Goal: Transaction & Acquisition: Purchase product/service

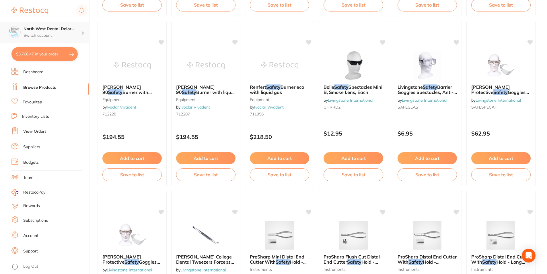
scroll to position [2364, 0]
click at [63, 36] on p "Switch account" at bounding box center [53, 36] width 58 height 6
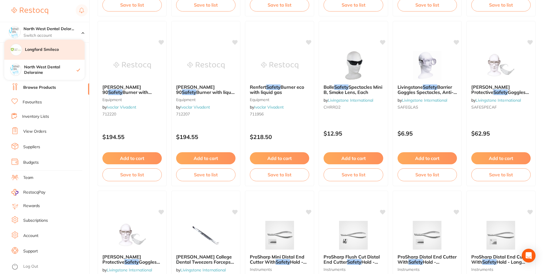
click at [51, 52] on h4 "Longford Smileco" at bounding box center [55, 50] width 60 height 6
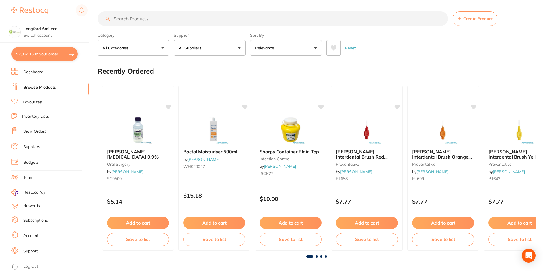
type input "4"
click at [58, 55] on button "$2,324.15 in your order" at bounding box center [44, 54] width 66 height 14
checkbox input "true"
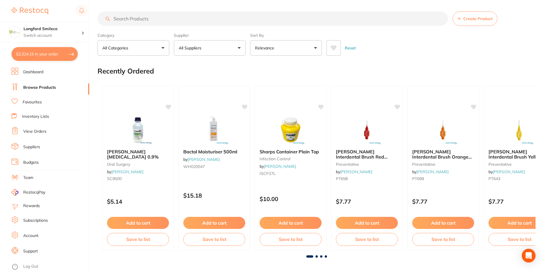
checkbox input "true"
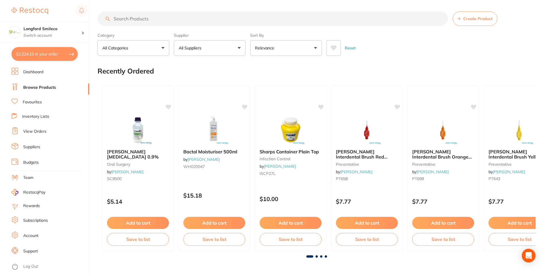
checkbox input "true"
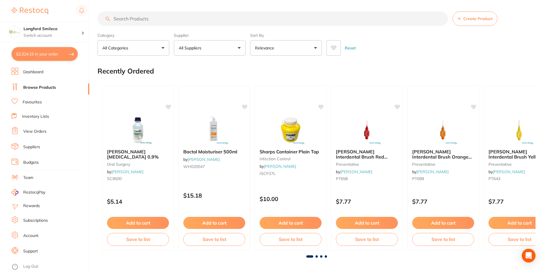
checkbox input "true"
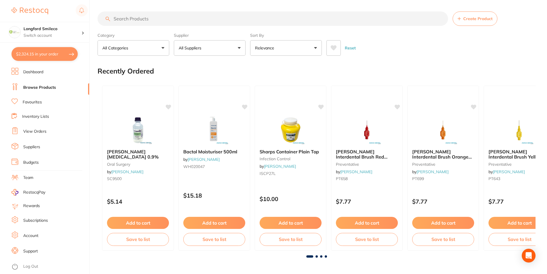
checkbox input "true"
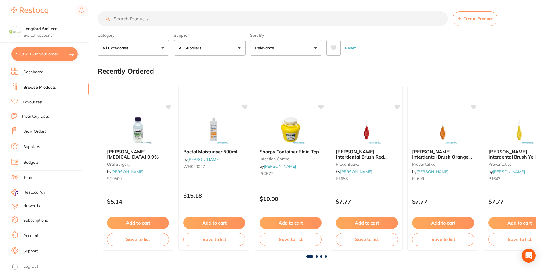
checkbox input "true"
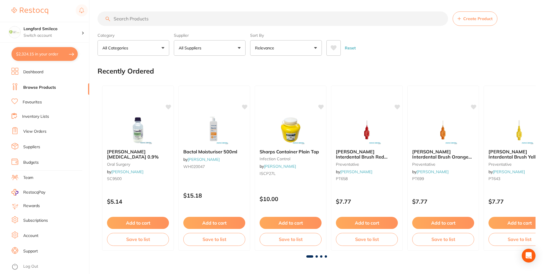
checkbox input "true"
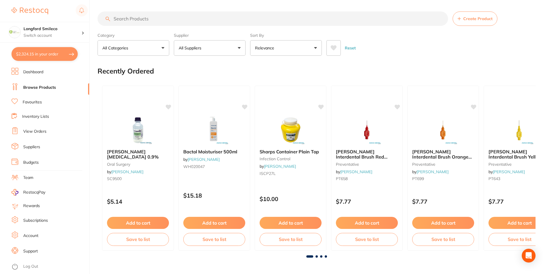
checkbox input "true"
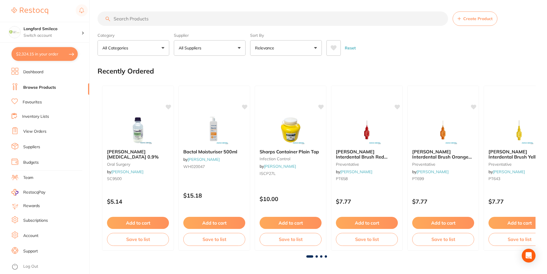
checkbox input "true"
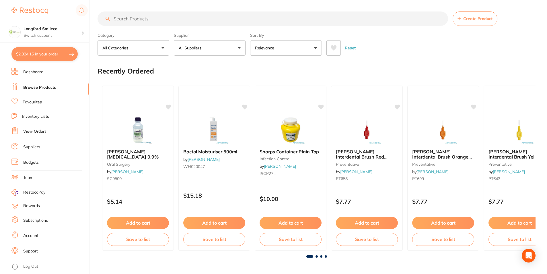
checkbox input "true"
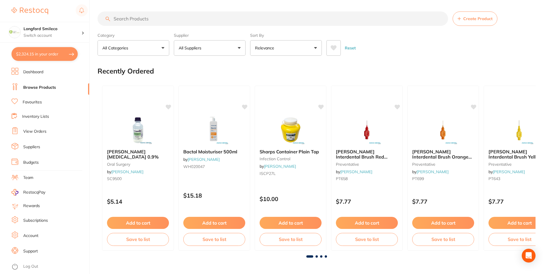
checkbox input "true"
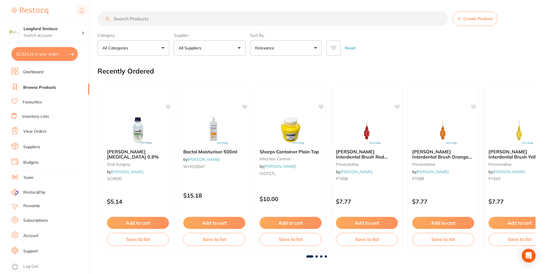
checkbox input "true"
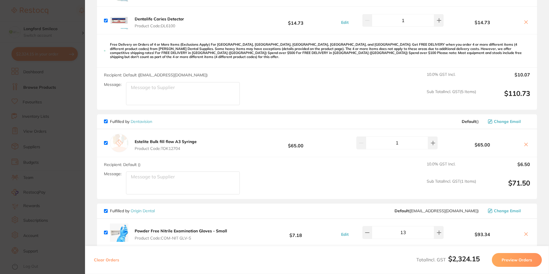
scroll to position [660, 0]
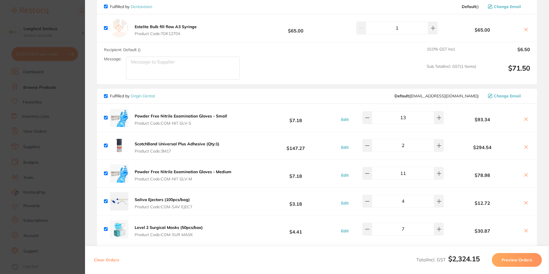
click at [75, 121] on section "Update RRP Set your pre negotiated price for this item. Item Agreed RRP (excl. …" at bounding box center [274, 137] width 549 height 274
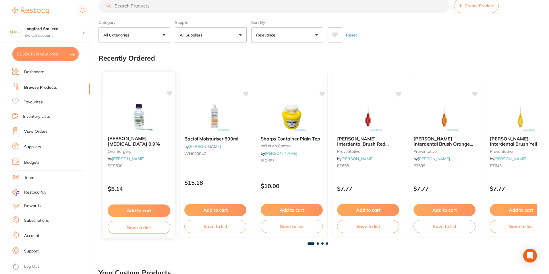
scroll to position [0, 0]
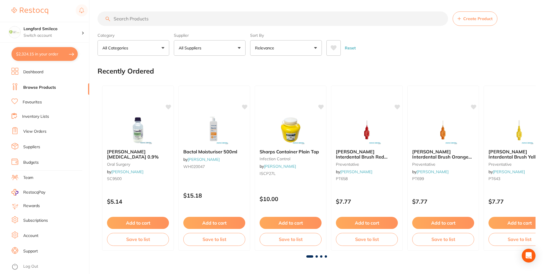
click at [147, 16] on input "search" at bounding box center [273, 18] width 351 height 14
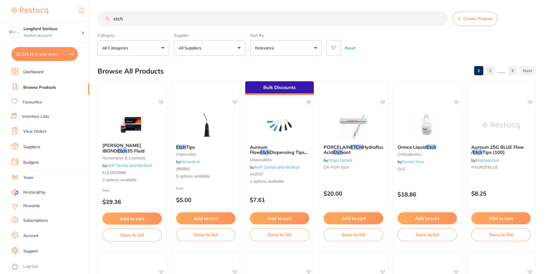
type input "etch"
click at [233, 51] on button "All Suppliers" at bounding box center [210, 47] width 72 height 15
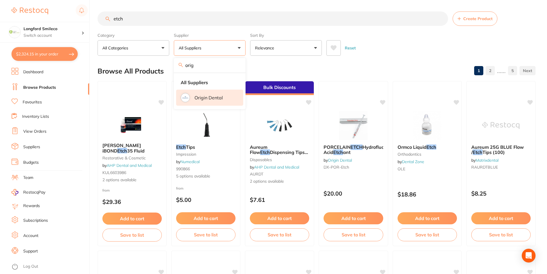
type input "orig"
click at [182, 102] on li "Origin Dental" at bounding box center [209, 98] width 67 height 16
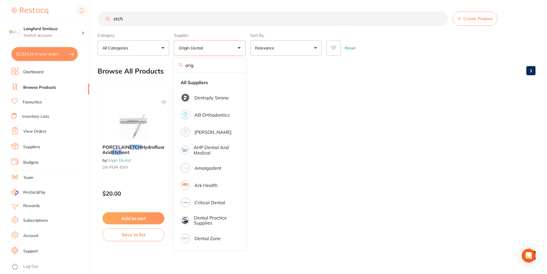
click at [290, 68] on div "Browse All Products 1" at bounding box center [317, 70] width 438 height 19
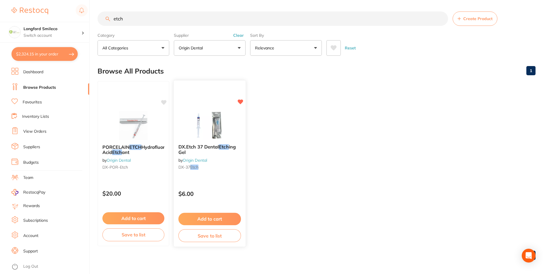
click at [204, 128] on img at bounding box center [210, 124] width 38 height 29
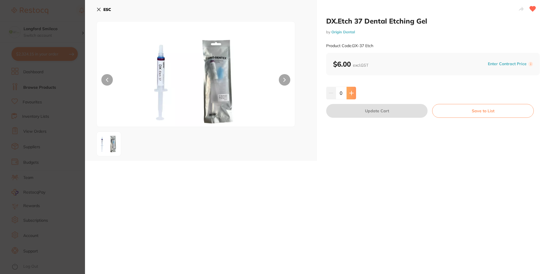
click at [351, 96] on button at bounding box center [350, 93] width 9 height 13
type input "3"
click at [357, 112] on button "Update Cart" at bounding box center [376, 111] width 101 height 14
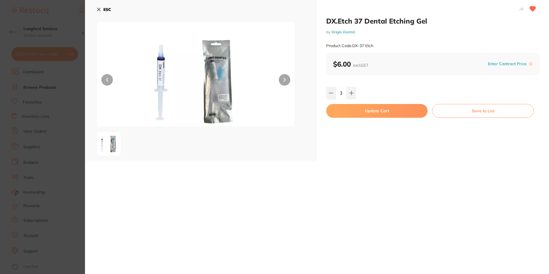
checkbox input "false"
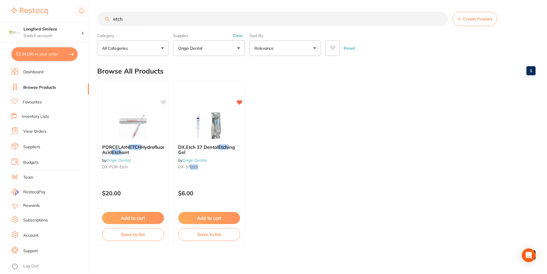
scroll to position [0, 0]
click at [150, 21] on input "etch" at bounding box center [273, 18] width 351 height 14
type input "e"
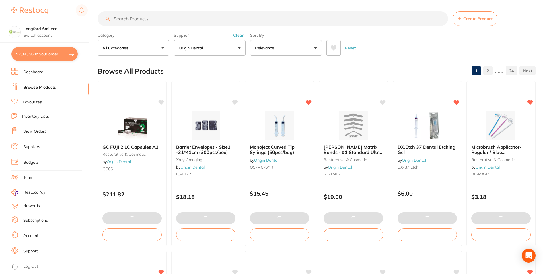
click at [35, 54] on button "$2,343.95 in your order" at bounding box center [44, 54] width 66 height 14
checkbox input "true"
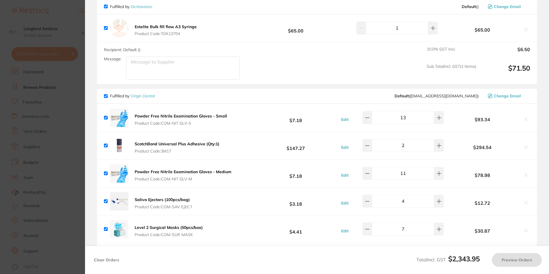
checkbox input "true"
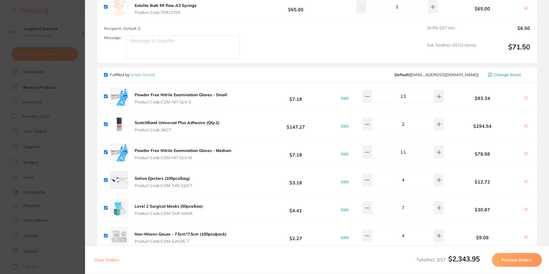
scroll to position [669, 0]
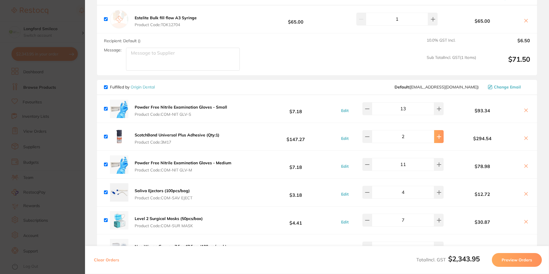
click at [439, 134] on button at bounding box center [438, 136] width 9 height 13
type input "3"
click at [77, 135] on section "Update RRP Set your pre negotiated price for this item. Item Agreed RRP (excl. …" at bounding box center [274, 137] width 549 height 274
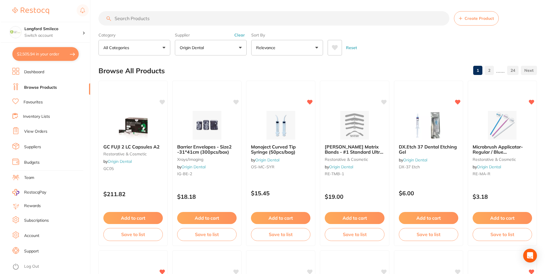
scroll to position [0, 0]
click at [161, 18] on input "search" at bounding box center [273, 18] width 351 height 14
click at [44, 53] on button "$2,505.94 in your order" at bounding box center [44, 54] width 66 height 14
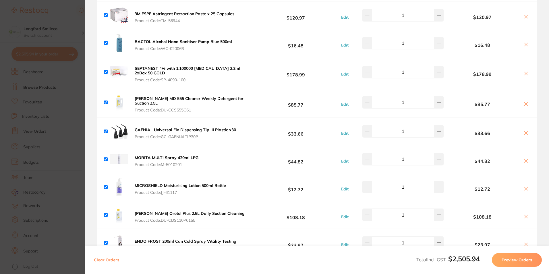
scroll to position [9, 0]
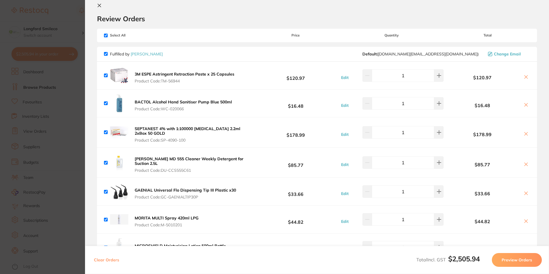
click at [50, 150] on section "Update RRP Set your pre negotiated price for this item. Item Agreed RRP (excl. …" at bounding box center [274, 137] width 549 height 274
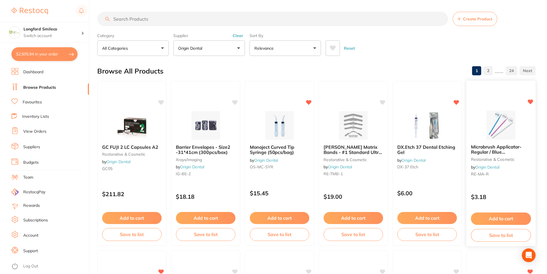
scroll to position [0, 0]
click at [69, 54] on button "$2,505.94 in your order" at bounding box center [44, 54] width 66 height 14
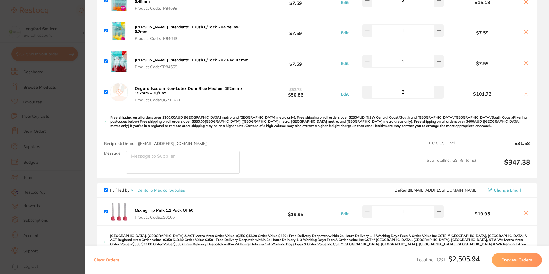
scroll to position [1645, 0]
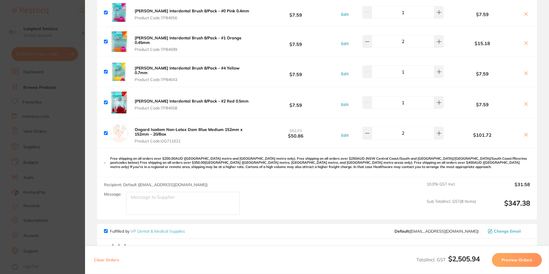
click at [23, 148] on section "Update RRP Set your pre negotiated price for this item. Item Agreed RRP (excl. …" at bounding box center [274, 137] width 549 height 274
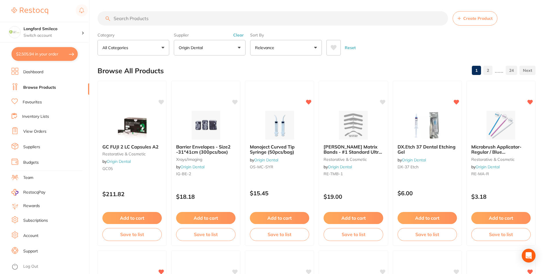
click at [137, 21] on input "search" at bounding box center [273, 18] width 351 height 14
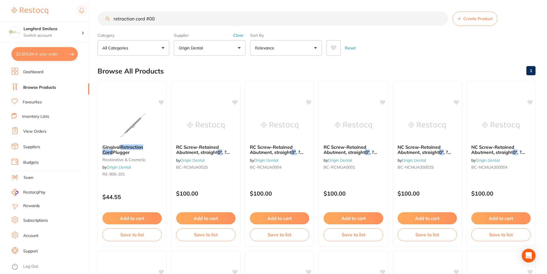
type input "retraction cord #00"
click at [234, 47] on button "Origin Dental" at bounding box center [210, 47] width 72 height 15
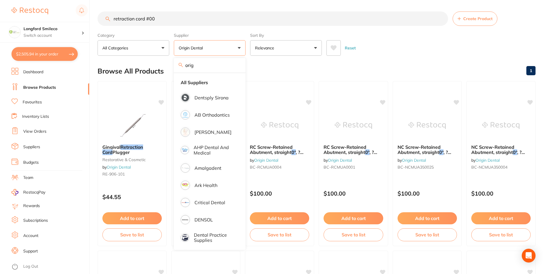
click at [239, 34] on label "Supplier" at bounding box center [210, 35] width 72 height 5
click at [271, 65] on div "Browse All Products 1" at bounding box center [317, 70] width 438 height 19
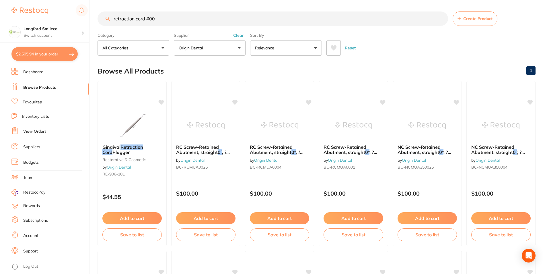
click at [236, 37] on button "Clear" at bounding box center [239, 35] width 14 height 5
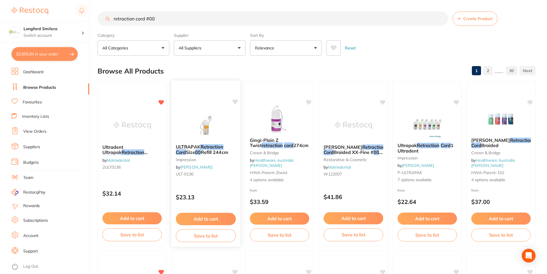
click at [214, 128] on img at bounding box center [206, 124] width 38 height 29
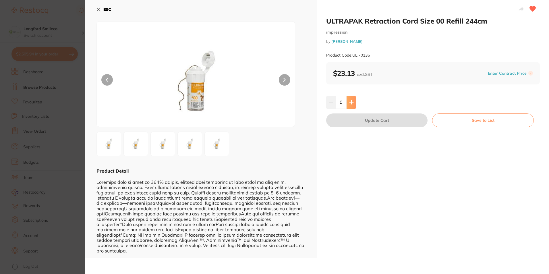
click at [352, 105] on button at bounding box center [350, 102] width 9 height 13
type input "1"
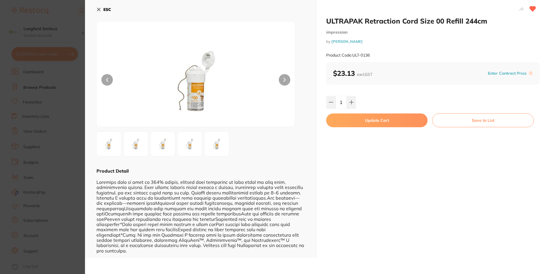
click at [354, 119] on button "Update Cart" at bounding box center [376, 120] width 101 height 14
checkbox input "false"
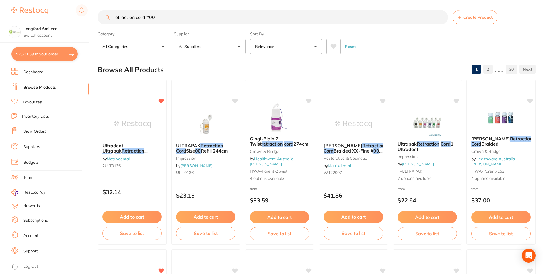
scroll to position [1673, 0]
click at [43, 55] on button "$2,531.39 in your order" at bounding box center [44, 54] width 66 height 14
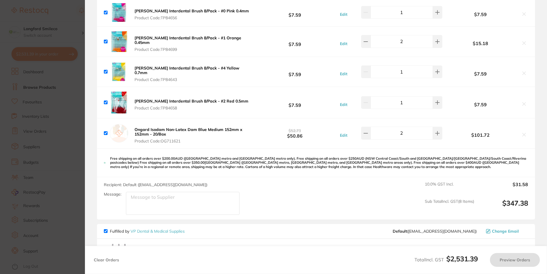
checkbox input "true"
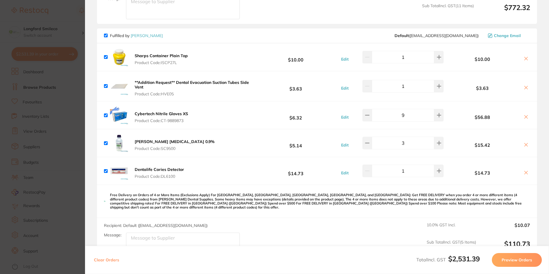
scroll to position [352, 0]
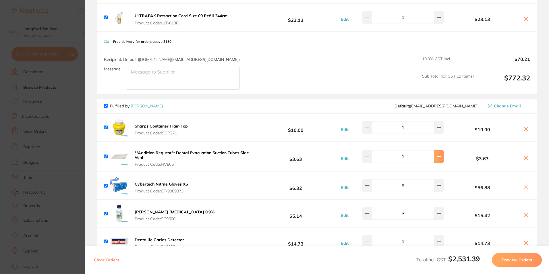
click at [438, 157] on button at bounding box center [438, 156] width 9 height 13
type input "2"
click at [50, 106] on section "Update RRP Set your pre negotiated price for this item. Item Agreed RRP (excl. …" at bounding box center [274, 137] width 549 height 274
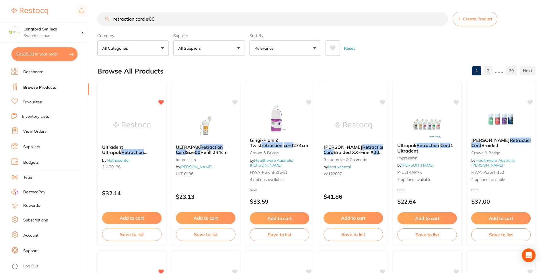
scroll to position [1, 0]
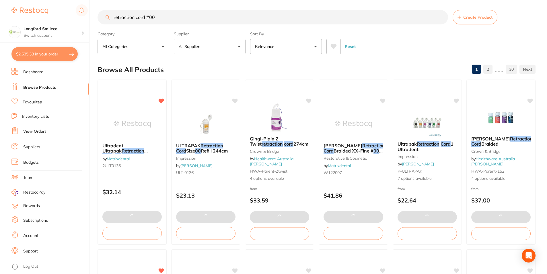
drag, startPoint x: 193, startPoint y: 24, endPoint x: 179, endPoint y: 20, distance: 14.2
click at [193, 24] on input "retraction cord #00" at bounding box center [273, 17] width 351 height 14
drag, startPoint x: 159, startPoint y: 16, endPoint x: 114, endPoint y: 16, distance: 45.6
click at [114, 16] on input "retraction cord #00" at bounding box center [273, 17] width 351 height 14
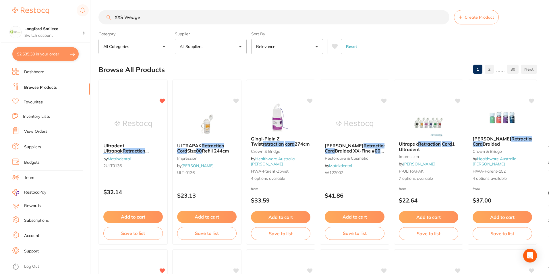
scroll to position [0, 0]
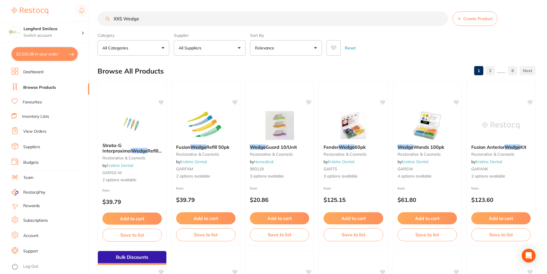
type input "XXS Wedge"
click at [46, 54] on button "$2,535.38 in your order" at bounding box center [44, 54] width 66 height 14
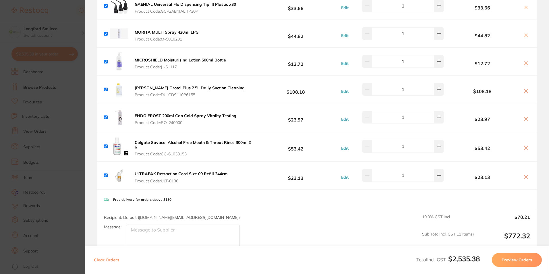
scroll to position [287, 0]
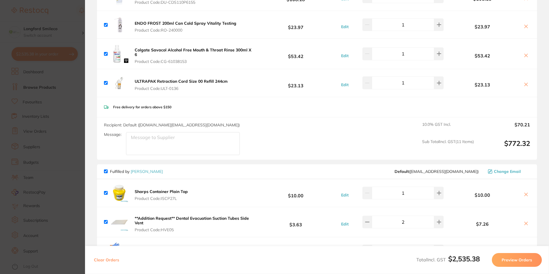
click at [64, 121] on section "Update RRP Set your pre negotiated price for this item. Item Agreed RRP (excl. …" at bounding box center [274, 137] width 549 height 274
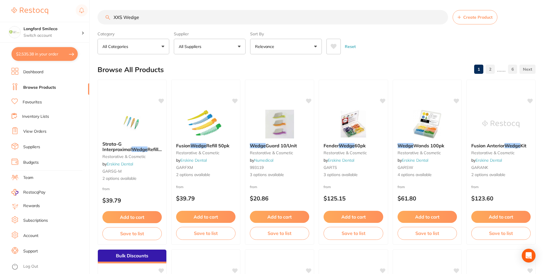
scroll to position [0, 0]
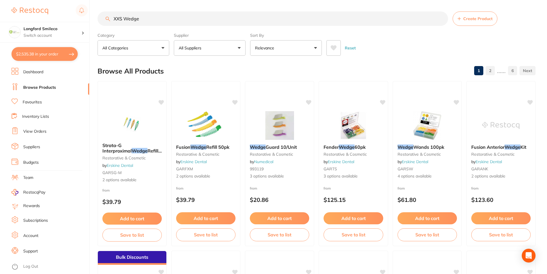
drag, startPoint x: 152, startPoint y: 15, endPoint x: 119, endPoint y: 5, distance: 34.1
type input "t"
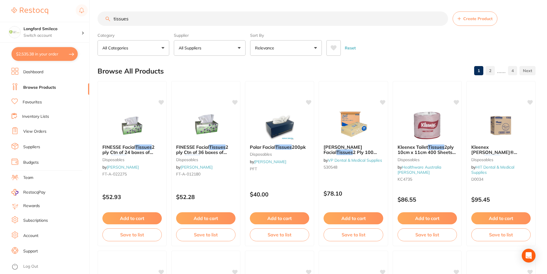
type input "tissues"
click at [222, 42] on button "All Suppliers" at bounding box center [210, 47] width 72 height 15
type input "orig"
click at [181, 96] on li "Origin Dental" at bounding box center [209, 98] width 67 height 16
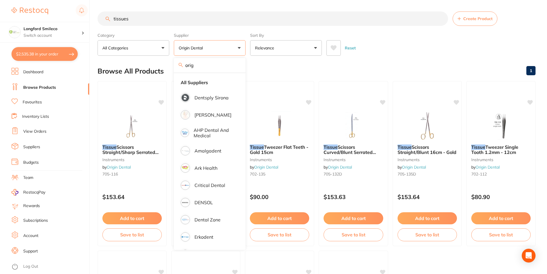
click at [306, 67] on div "Browse All Products 1" at bounding box center [317, 70] width 438 height 19
click at [263, 54] on button "Relevance" at bounding box center [286, 47] width 72 height 15
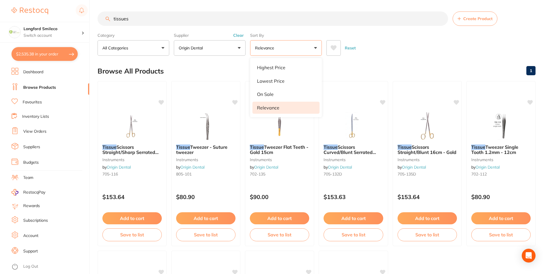
drag, startPoint x: 189, startPoint y: 24, endPoint x: 183, endPoint y: 23, distance: 6.3
click at [189, 24] on input "tissues" at bounding box center [273, 18] width 351 height 14
type input "tissue"
click at [240, 35] on button "Clear" at bounding box center [239, 35] width 14 height 5
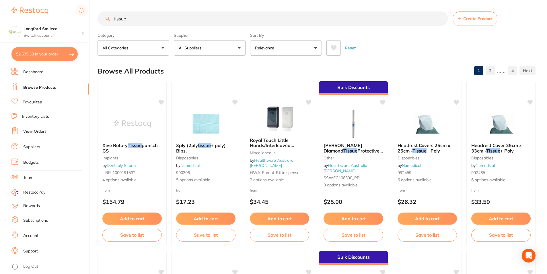
click at [175, 21] on input "tissue" at bounding box center [273, 18] width 351 height 14
type input "tissues"
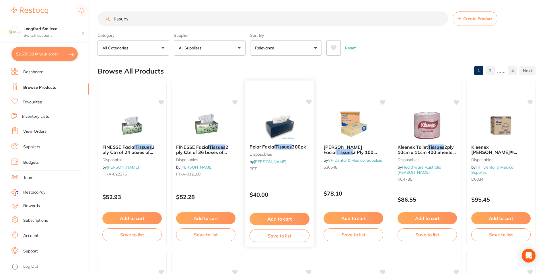
click at [269, 127] on img at bounding box center [280, 124] width 38 height 29
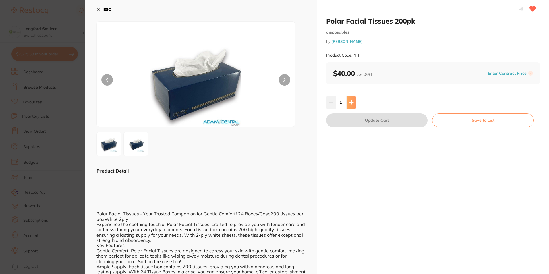
click at [349, 99] on button at bounding box center [350, 102] width 9 height 13
type input "1"
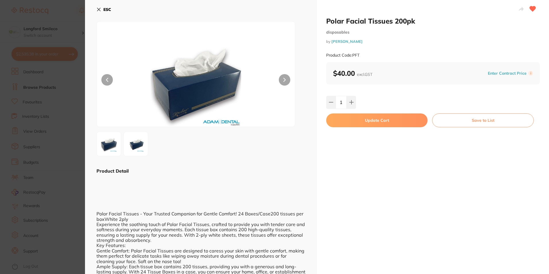
click at [349, 118] on button "Update Cart" at bounding box center [376, 120] width 101 height 14
checkbox input "false"
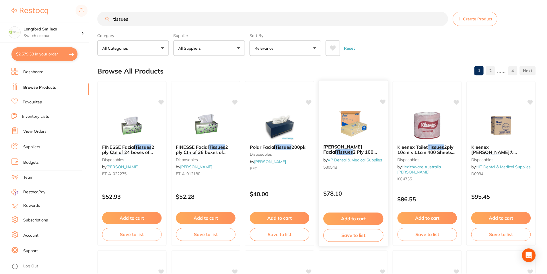
scroll to position [2, 0]
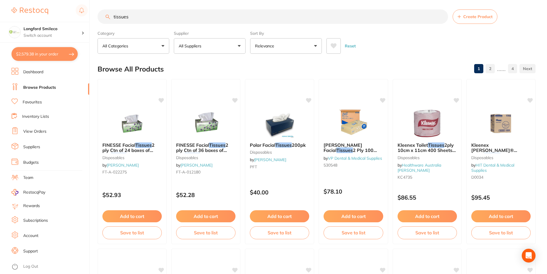
drag, startPoint x: 128, startPoint y: 17, endPoint x: 110, endPoint y: 15, distance: 17.9
click at [102, 17] on input "tissues" at bounding box center [273, 16] width 351 height 14
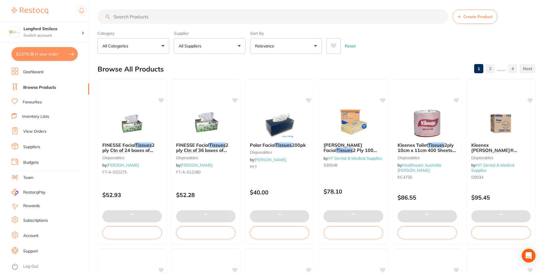
scroll to position [0, 0]
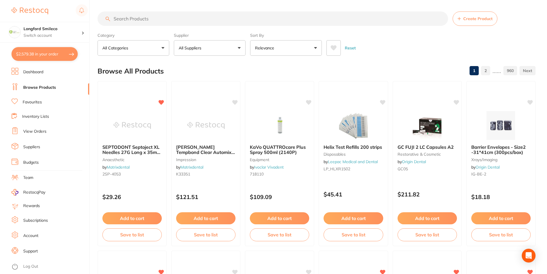
click at [171, 16] on input "search" at bounding box center [273, 18] width 351 height 14
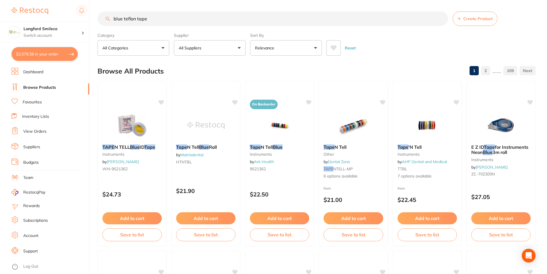
type input "blue teflon tape"
click at [210, 47] on button "All Suppliers" at bounding box center [210, 47] width 72 height 15
type input "ori"
click at [183, 97] on img at bounding box center [185, 97] width 7 height 7
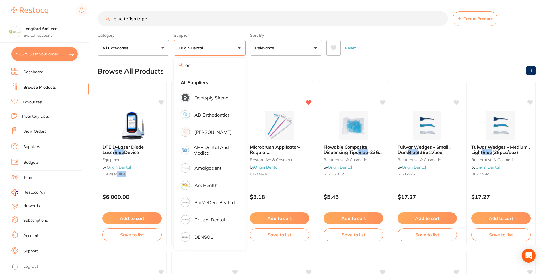
click at [278, 69] on div "Browse All Products 1" at bounding box center [317, 70] width 438 height 19
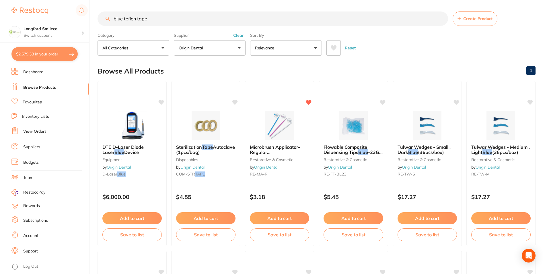
click at [242, 36] on button "Clear" at bounding box center [239, 35] width 14 height 5
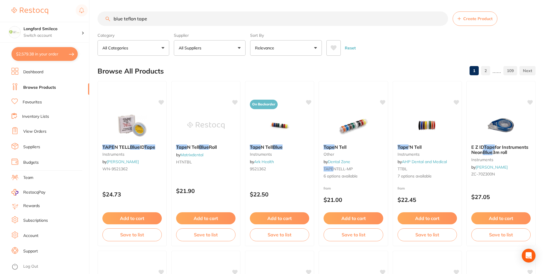
click at [141, 123] on img at bounding box center [132, 124] width 38 height 29
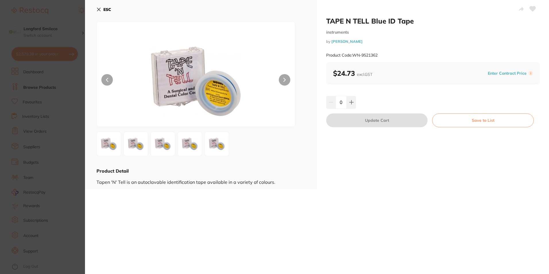
click at [285, 78] on button at bounding box center [284, 79] width 11 height 11
click at [159, 147] on img at bounding box center [162, 143] width 21 height 21
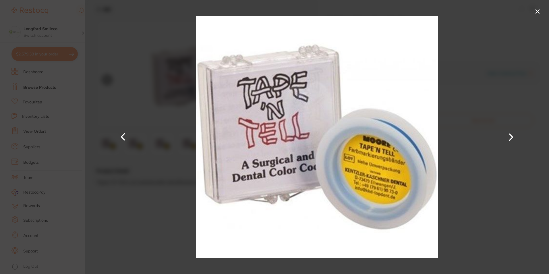
click at [515, 134] on button at bounding box center [511, 137] width 14 height 137
click at [540, 15] on button at bounding box center [537, 11] width 9 height 9
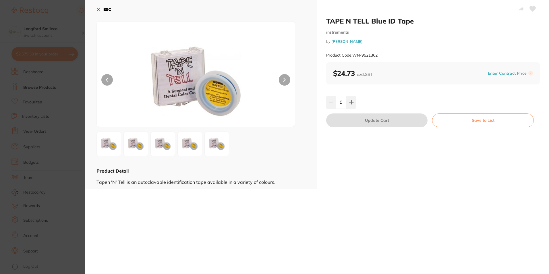
click at [98, 9] on icon at bounding box center [98, 9] width 5 height 5
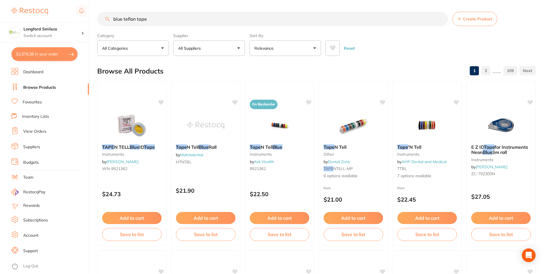
scroll to position [7, 0]
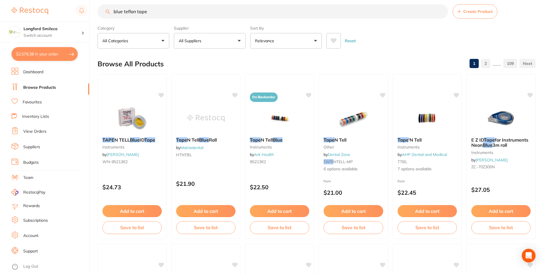
click at [25, 97] on ul "Dashboard Browse Products Favourites Inventory Lists View Orders Suppliers Budg…" at bounding box center [50, 171] width 78 height 206
drag, startPoint x: 124, startPoint y: 12, endPoint x: 107, endPoint y: 13, distance: 17.2
click at [107, 13] on div "blue teflon tape Create Product" at bounding box center [317, 11] width 438 height 14
type input "teflon tape"
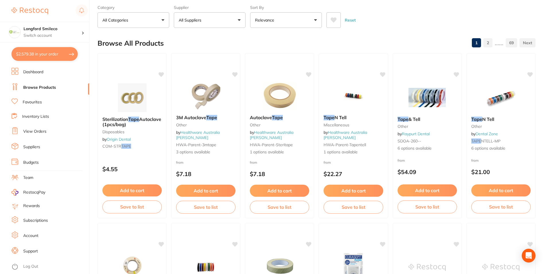
scroll to position [0, 0]
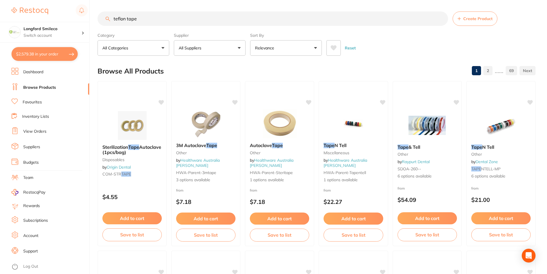
drag, startPoint x: 142, startPoint y: 19, endPoint x: 112, endPoint y: 23, distance: 30.2
click at [105, 17] on input "teflon tape" at bounding box center [273, 18] width 351 height 14
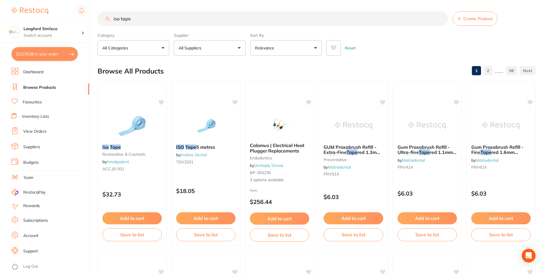
type input "iso tape"
click at [233, 45] on button "All Suppliers" at bounding box center [210, 47] width 72 height 15
type input "ori"
click at [183, 96] on img at bounding box center [185, 97] width 7 height 7
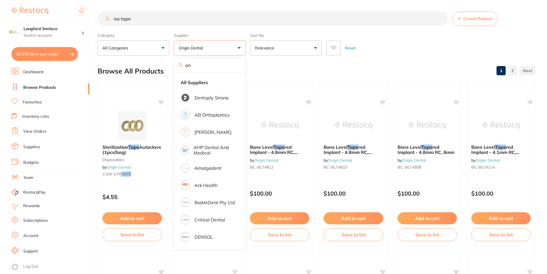
click at [283, 69] on div "Browse All Products 1 2" at bounding box center [317, 70] width 438 height 19
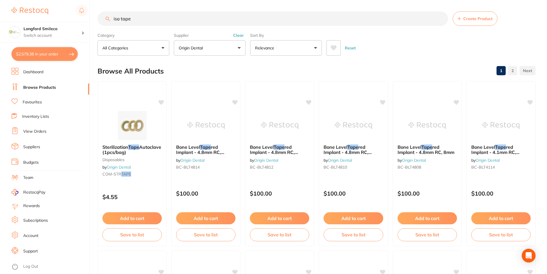
click at [240, 35] on button "Clear" at bounding box center [239, 35] width 14 height 5
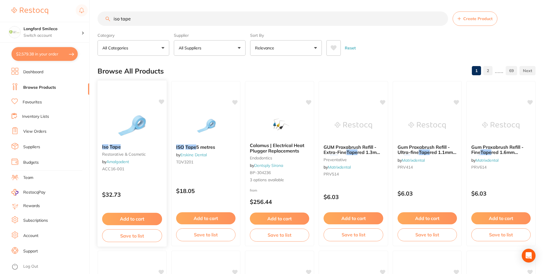
click at [147, 110] on img at bounding box center [132, 124] width 38 height 29
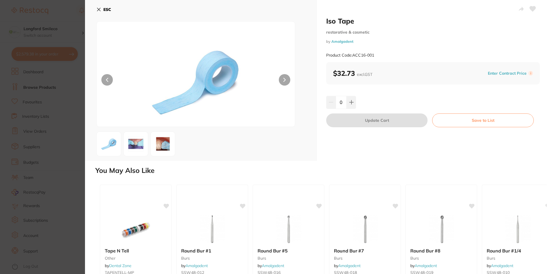
click at [97, 11] on icon at bounding box center [98, 9] width 5 height 5
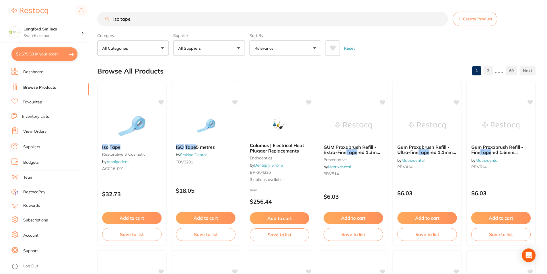
scroll to position [5, 0]
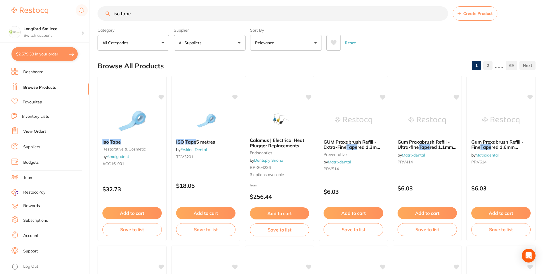
click at [123, 104] on div "Iso Tape restorative & cosmetic by Amalgadent ACC16-001 $32.73 Add to cart Save…" at bounding box center [132, 158] width 69 height 165
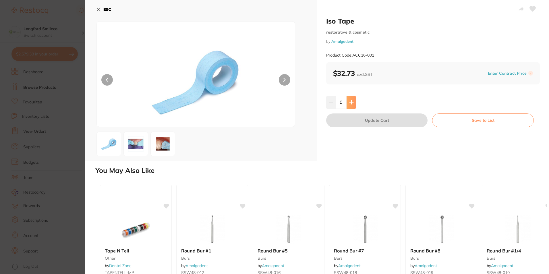
click at [351, 102] on icon at bounding box center [351, 102] width 4 height 4
type input "2"
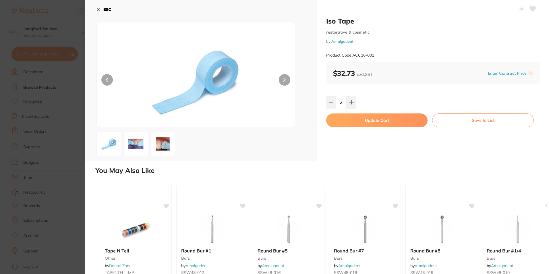
click at [353, 119] on button "Update Cart" at bounding box center [376, 120] width 101 height 14
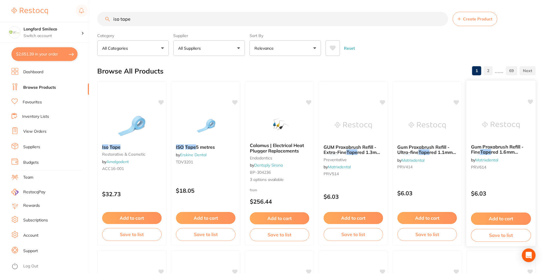
scroll to position [5, 0]
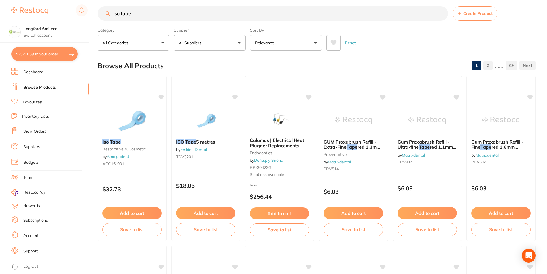
drag, startPoint x: 128, startPoint y: 12, endPoint x: 113, endPoint y: 12, distance: 15.2
click at [113, 12] on input "iso tape" at bounding box center [273, 13] width 351 height 14
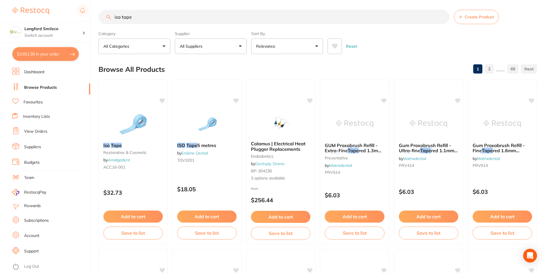
scroll to position [0, 0]
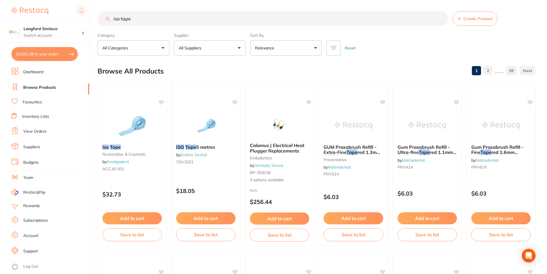
click at [163, 14] on input "iso tape" at bounding box center [273, 18] width 351 height 14
drag, startPoint x: 141, startPoint y: 19, endPoint x: 118, endPoint y: 20, distance: 22.7
click at [118, 20] on input "iso tape" at bounding box center [273, 18] width 351 height 14
type input "i"
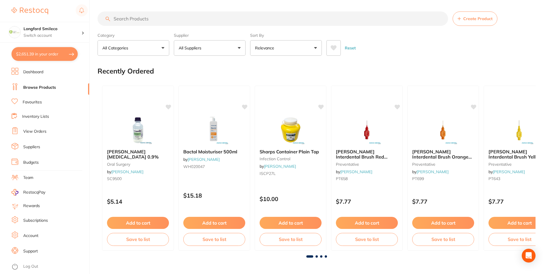
click at [138, 18] on input "search" at bounding box center [273, 18] width 351 height 14
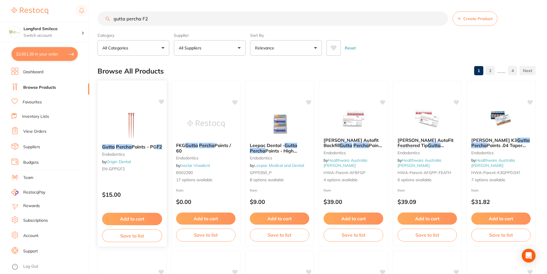
type input "gutta percha F2"
click at [156, 117] on div at bounding box center [132, 124] width 69 height 29
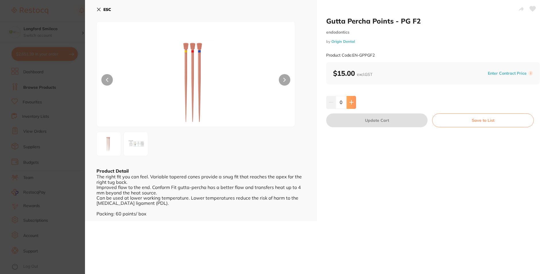
click at [352, 100] on icon at bounding box center [351, 102] width 5 height 5
type input "1"
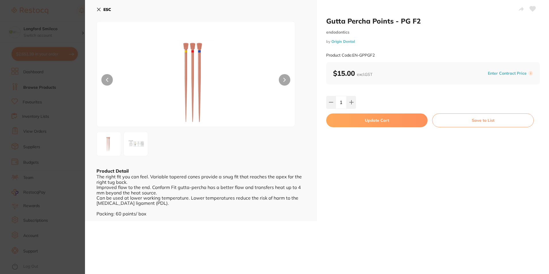
click at [382, 120] on button "Update Cart" at bounding box center [376, 120] width 101 height 14
checkbox input "false"
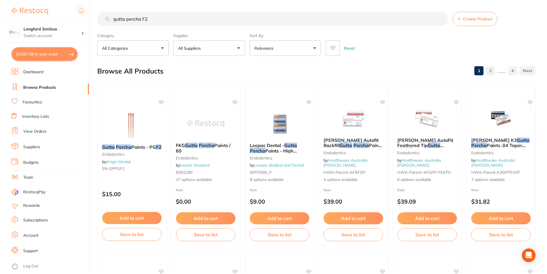
scroll to position [0, 0]
click at [115, 119] on img at bounding box center [132, 124] width 38 height 29
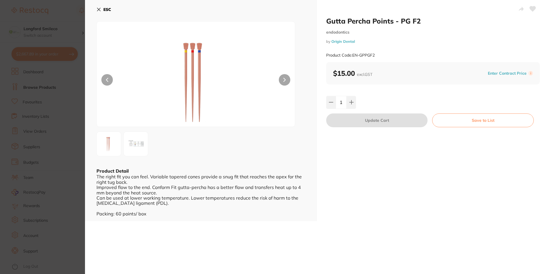
click at [94, 11] on div "ESC Product Detail The right fit you can feel. Variable tapered cones provide a…" at bounding box center [201, 110] width 232 height 221
click at [97, 10] on icon at bounding box center [98, 9] width 5 height 5
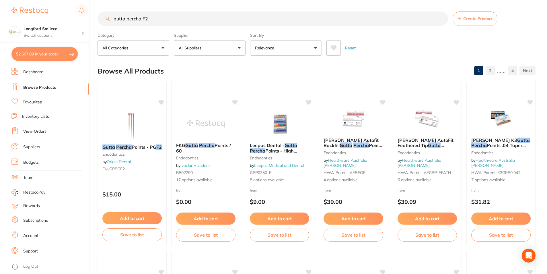
click at [153, 22] on input "gutta percha F2" at bounding box center [273, 18] width 351 height 14
type input "gutta percha F1"
click at [135, 120] on img at bounding box center [132, 124] width 38 height 29
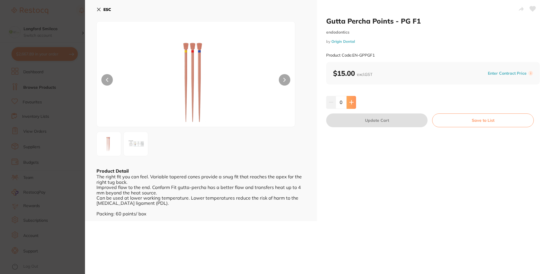
click at [353, 102] on button at bounding box center [350, 102] width 9 height 13
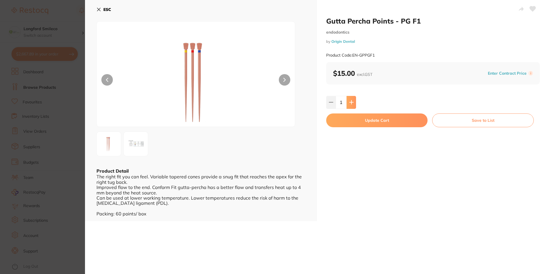
type input "1"
click at [351, 121] on button "Update Cart" at bounding box center [376, 120] width 101 height 14
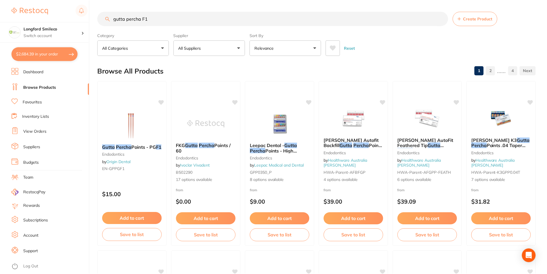
scroll to position [0, 0]
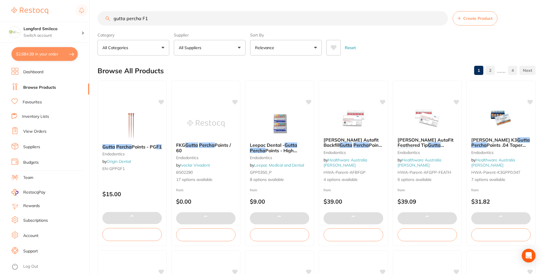
click at [57, 47] on button "$2,684.39 in your order" at bounding box center [44, 54] width 66 height 14
checkbox input "true"
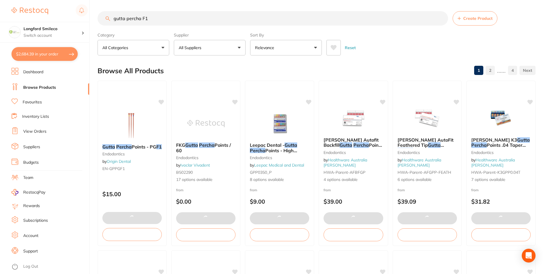
checkbox input "true"
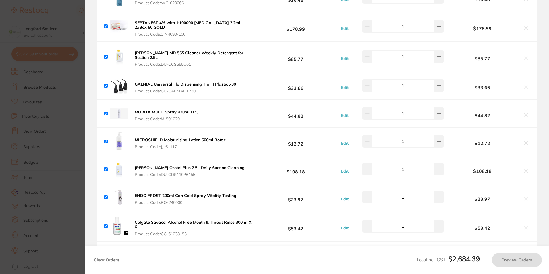
scroll to position [0, 0]
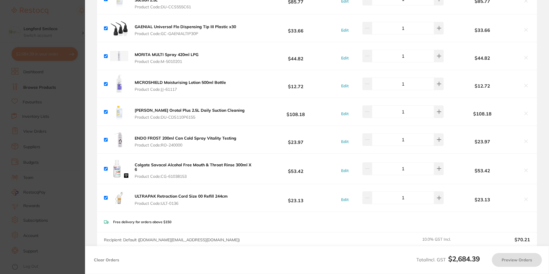
checkbox input "true"
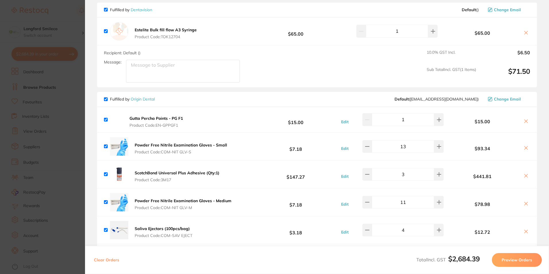
scroll to position [689, 0]
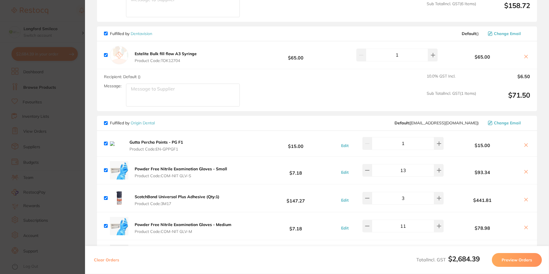
click at [524, 143] on icon at bounding box center [526, 145] width 5 height 5
checkbox input "false"
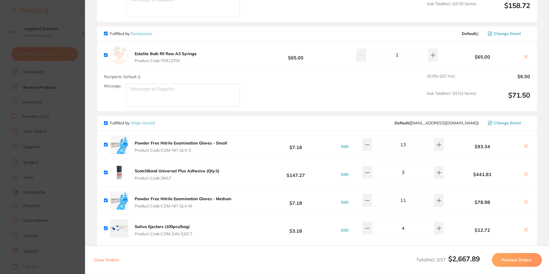
click at [61, 77] on section "Update RRP Set your pre negotiated price for this item. Item Agreed RRP (excl. …" at bounding box center [274, 137] width 549 height 274
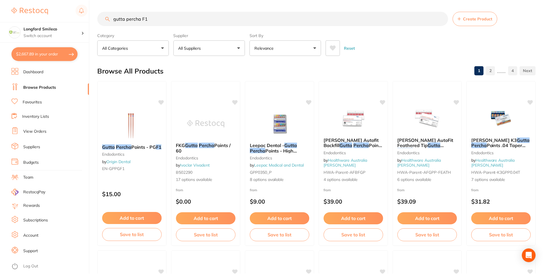
scroll to position [0, 0]
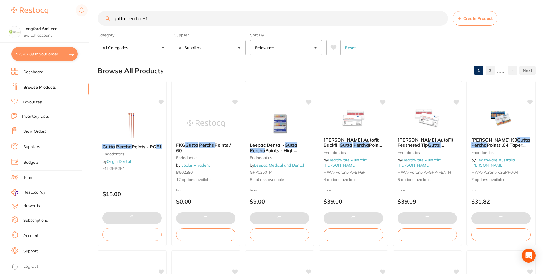
click at [160, 20] on input "gutta percha F1" at bounding box center [273, 18] width 351 height 14
type input "gutta percha F3"
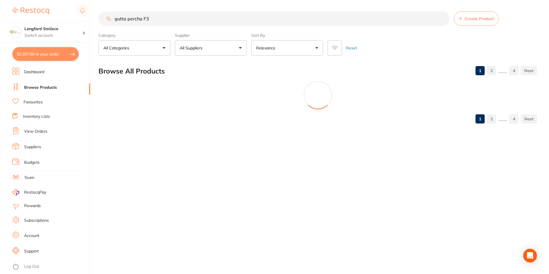
scroll to position [0, 0]
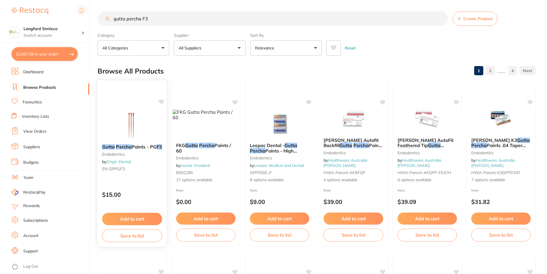
click at [144, 131] on img at bounding box center [132, 124] width 38 height 29
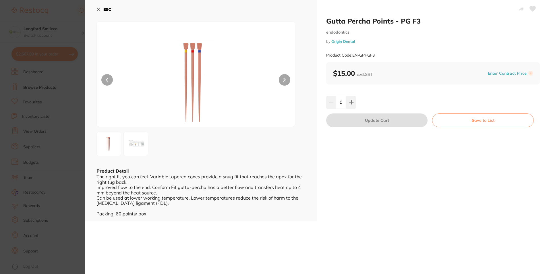
click at [355, 103] on button at bounding box center [350, 102] width 9 height 13
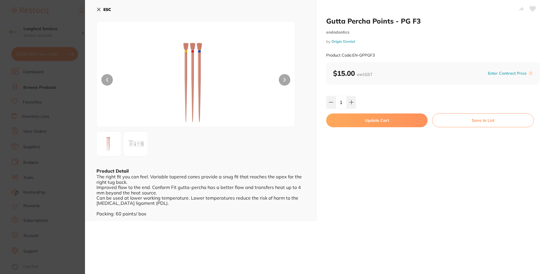
type input "1"
click at [353, 121] on button "Update Cart" at bounding box center [376, 120] width 101 height 14
checkbox input "true"
checkbox input "false"
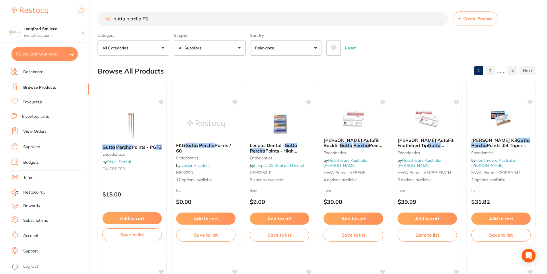
drag, startPoint x: 162, startPoint y: 15, endPoint x: 106, endPoint y: 15, distance: 55.7
click at [106, 15] on input "gutta percha F3" at bounding box center [273, 18] width 351 height 14
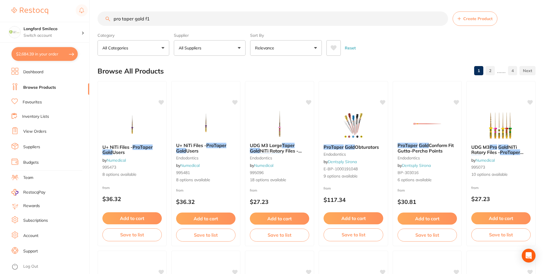
drag, startPoint x: 151, startPoint y: 18, endPoint x: 134, endPoint y: 19, distance: 16.9
click at [134, 19] on input "pro taper gold f1" at bounding box center [273, 18] width 351 height 14
type input "pro taper PG Series"
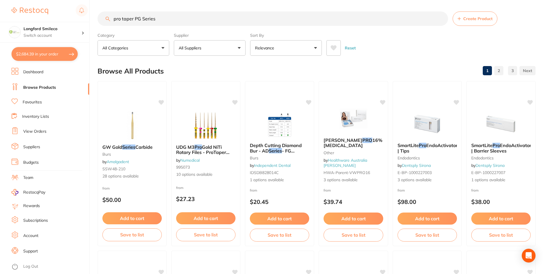
click at [228, 48] on button "All Suppliers" at bounding box center [210, 47] width 72 height 15
type input "orig"
click at [184, 98] on img at bounding box center [185, 97] width 7 height 7
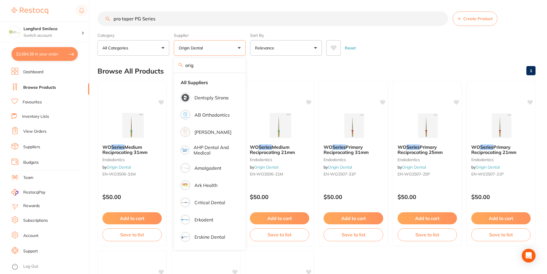
click at [303, 33] on label "Sort By" at bounding box center [286, 35] width 72 height 5
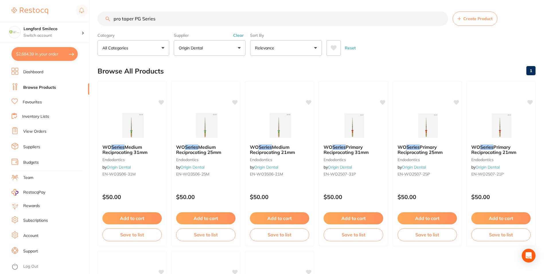
click at [140, 19] on input "pro taper PG Series" at bounding box center [273, 18] width 351 height 14
drag, startPoint x: 148, startPoint y: 19, endPoint x: 135, endPoint y: 18, distance: 13.2
click at [135, 18] on input "pro taper PG Series" at bounding box center [273, 18] width 351 height 14
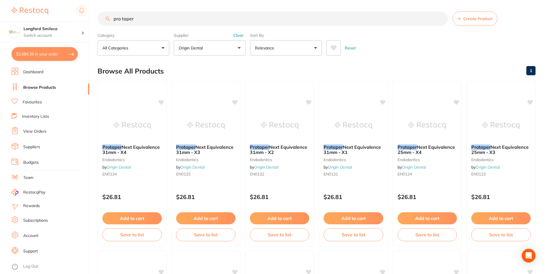
click at [178, 22] on input "pro taper" at bounding box center [273, 18] width 351 height 14
type input "pro taper gold F1"
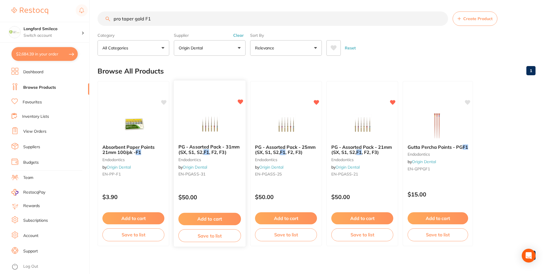
click at [231, 114] on div at bounding box center [210, 124] width 72 height 29
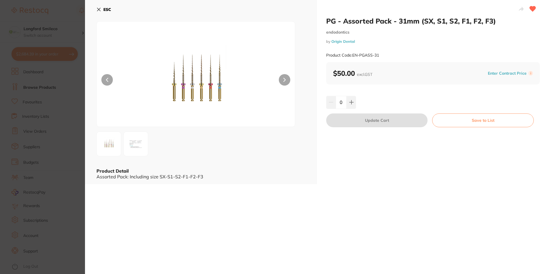
click at [285, 77] on button at bounding box center [284, 79] width 11 height 11
click at [98, 9] on icon at bounding box center [98, 9] width 3 height 3
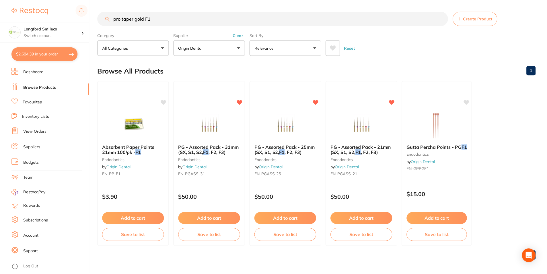
scroll to position [2, 0]
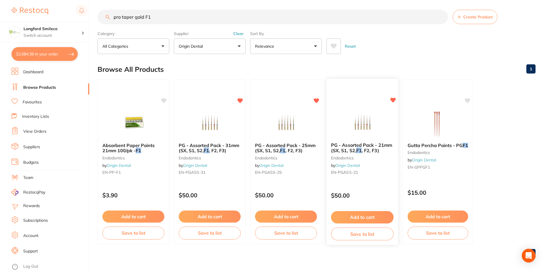
click at [368, 132] on img at bounding box center [363, 123] width 38 height 29
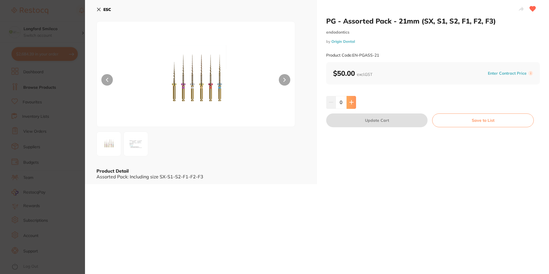
click at [352, 105] on button at bounding box center [350, 102] width 9 height 13
type input "1"
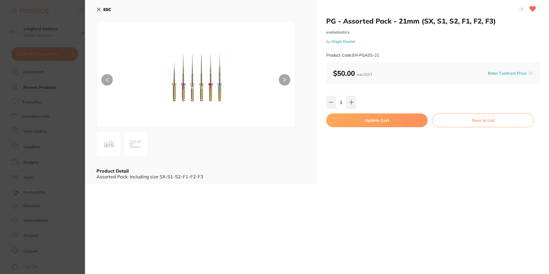
click at [357, 121] on button "Update Cart" at bounding box center [376, 120] width 101 height 14
checkbox input "false"
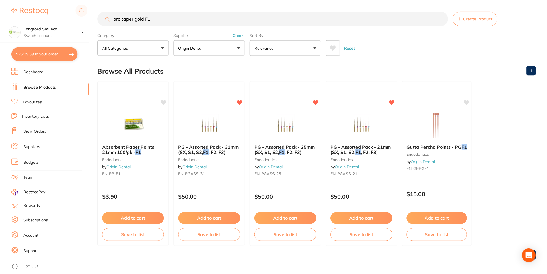
scroll to position [2, 0]
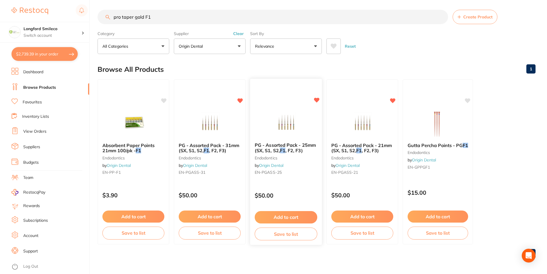
click at [294, 119] on img at bounding box center [286, 123] width 38 height 29
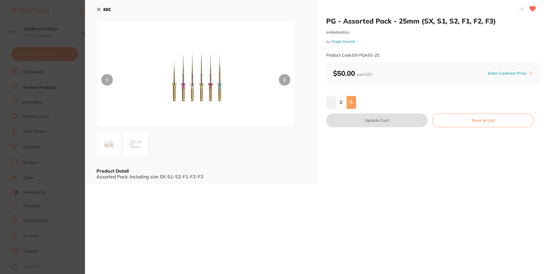
click at [347, 105] on button at bounding box center [350, 102] width 9 height 13
type input "1"
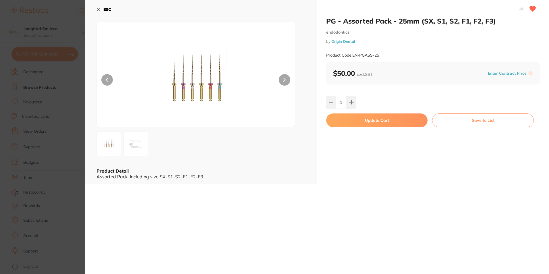
click at [348, 118] on button "Update Cart" at bounding box center [376, 120] width 101 height 14
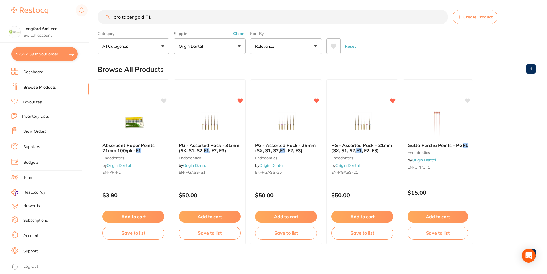
drag, startPoint x: 226, startPoint y: 118, endPoint x: 242, endPoint y: 116, distance: 15.7
click at [226, 118] on img at bounding box center [209, 123] width 37 height 29
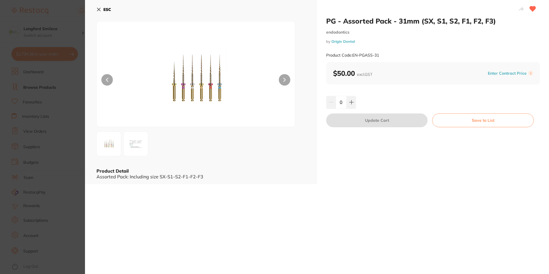
click at [93, 15] on div "ESC Product Detail Assorted Pack: Including size SX-S1-S2-F1-F2-F3" at bounding box center [201, 92] width 232 height 184
click at [98, 12] on button "ESC" at bounding box center [103, 10] width 15 height 10
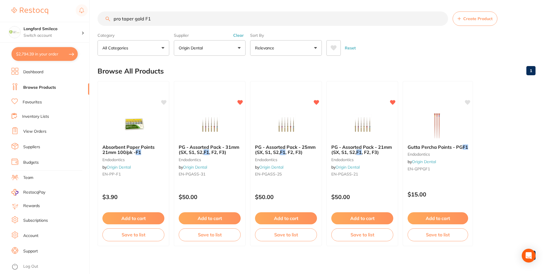
drag, startPoint x: 120, startPoint y: 21, endPoint x: 142, endPoint y: 14, distance: 23.2
click at [99, 20] on input "pro taper gold F1" at bounding box center [273, 18] width 351 height 14
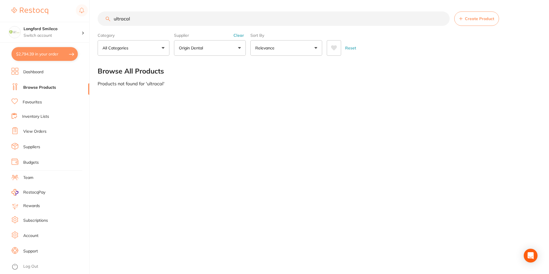
type input "ultracal"
click at [237, 35] on button "Clear" at bounding box center [239, 35] width 14 height 5
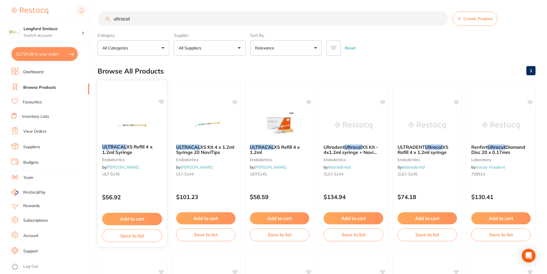
click at [129, 121] on img at bounding box center [132, 124] width 38 height 29
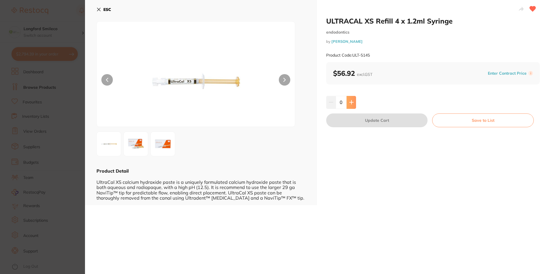
click at [350, 101] on icon at bounding box center [351, 102] width 4 height 4
type input "1"
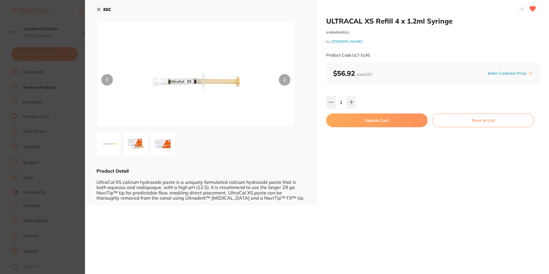
click at [352, 120] on button "Update Cart" at bounding box center [376, 120] width 101 height 14
checkbox input "false"
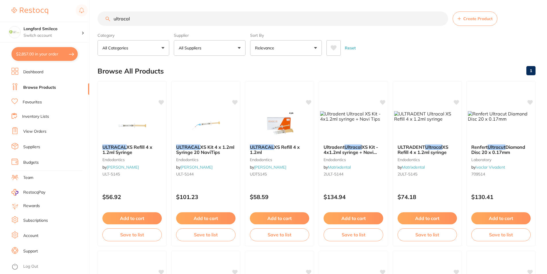
scroll to position [717, 0]
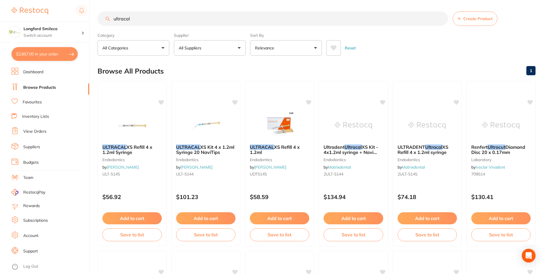
drag, startPoint x: 139, startPoint y: 21, endPoint x: 113, endPoint y: 21, distance: 27.0
click at [113, 21] on input "ultracal" at bounding box center [273, 18] width 351 height 14
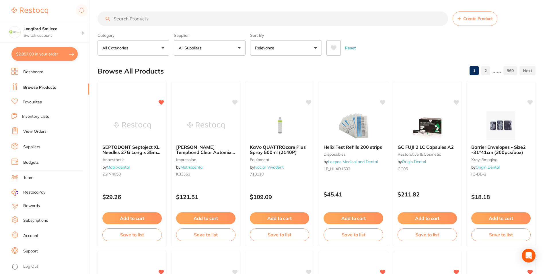
drag, startPoint x: 179, startPoint y: 24, endPoint x: 183, endPoint y: 24, distance: 3.7
click at [179, 24] on input "search" at bounding box center [273, 18] width 351 height 14
type input "Nfiles"
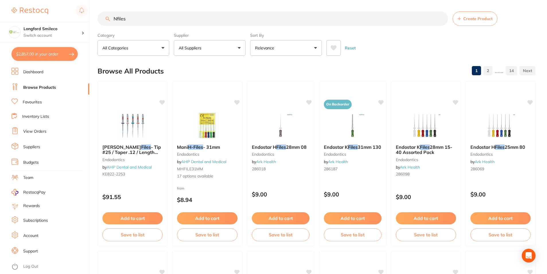
drag, startPoint x: 134, startPoint y: 19, endPoint x: 106, endPoint y: 15, distance: 28.1
click at [100, 19] on input "Nfiles" at bounding box center [273, 18] width 351 height 14
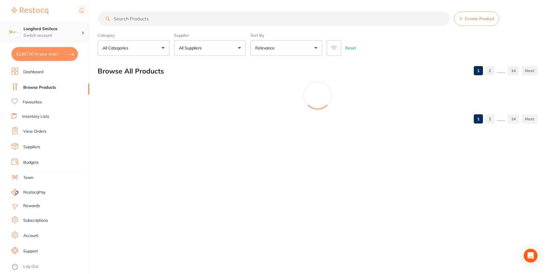
click at [63, 39] on div "Longford Smileco Switch account" at bounding box center [44, 32] width 89 height 21
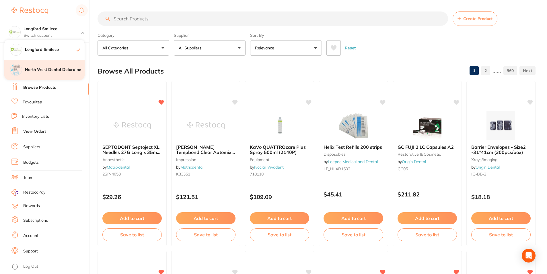
click at [55, 64] on div "North West Dental Deloraine" at bounding box center [44, 70] width 80 height 20
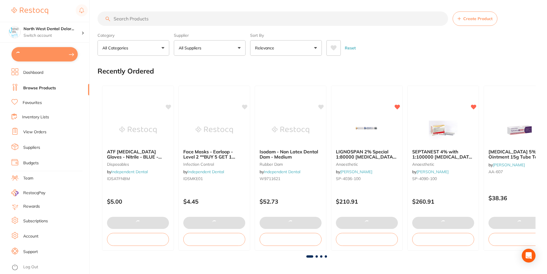
type input "1"
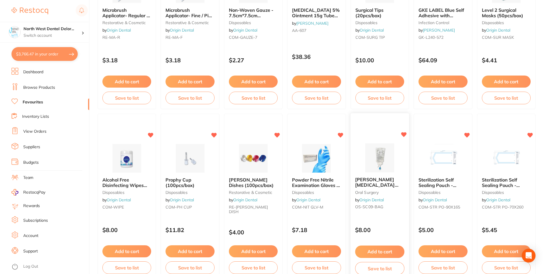
scroll to position [344, 0]
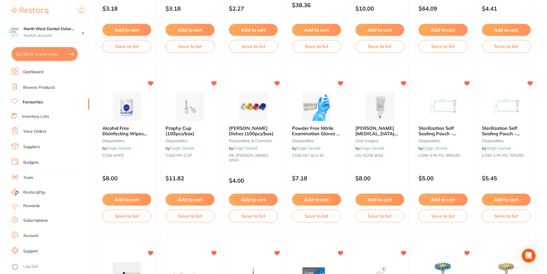
click at [65, 57] on button "$3,766.47 in your order" at bounding box center [44, 54] width 66 height 14
checkbox input "true"
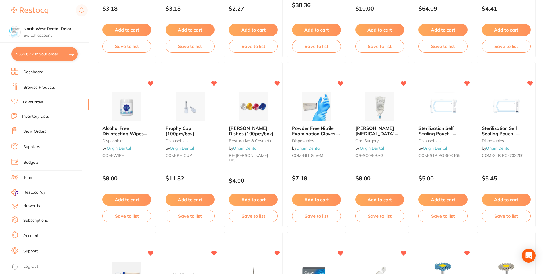
checkbox input "true"
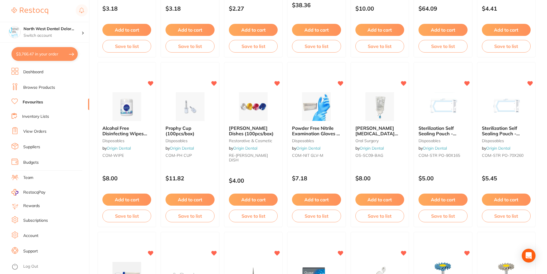
checkbox input "true"
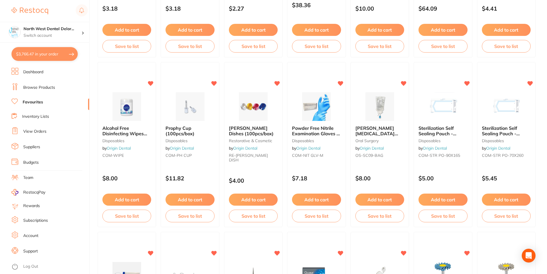
checkbox input "true"
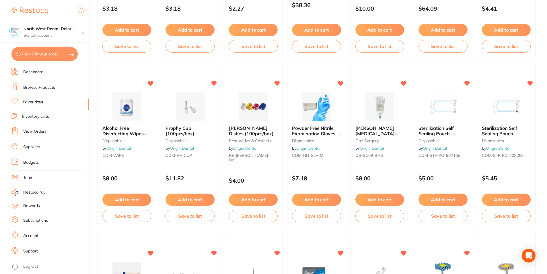
checkbox input "true"
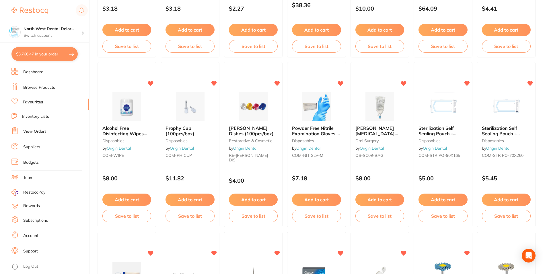
checkbox input "true"
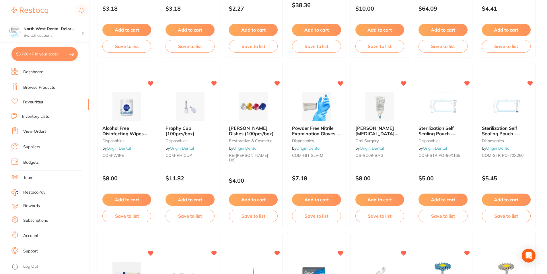
checkbox input "true"
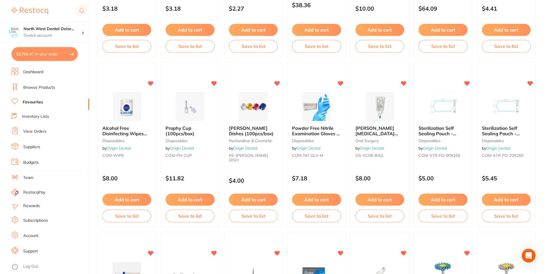
checkbox input "true"
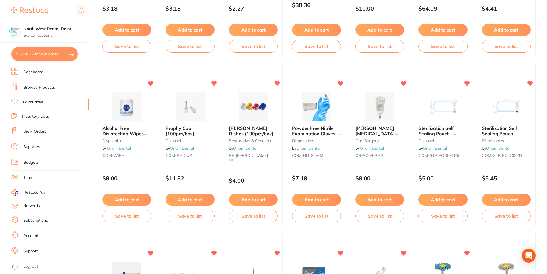
checkbox input "true"
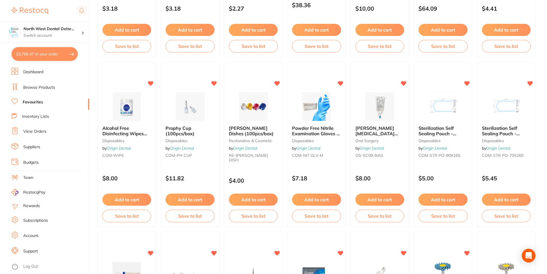
checkbox input "true"
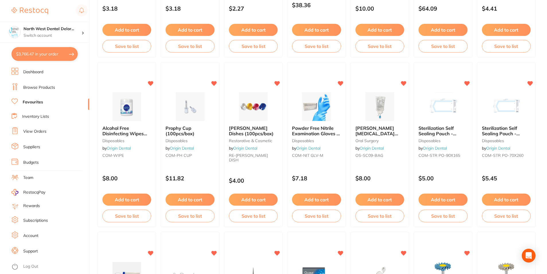
checkbox input "true"
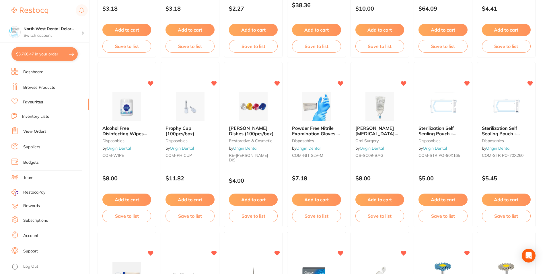
checkbox input "true"
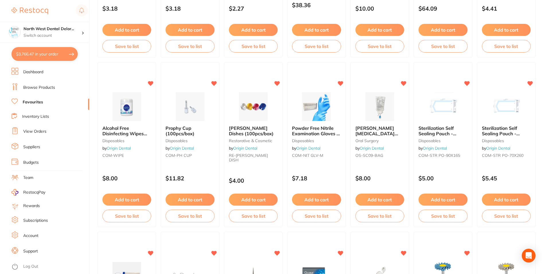
checkbox input "true"
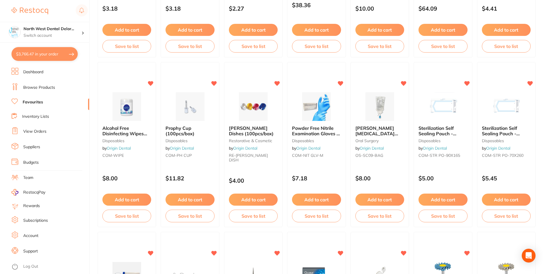
checkbox input "true"
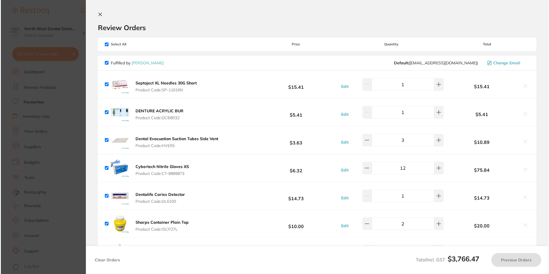
scroll to position [0, 0]
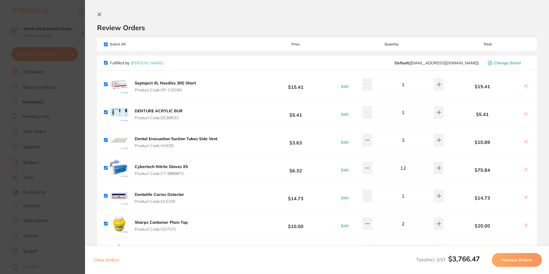
click at [72, 61] on section "Update RRP Set your pre negotiated price for this item. Item Agreed RRP (excl. …" at bounding box center [274, 137] width 549 height 274
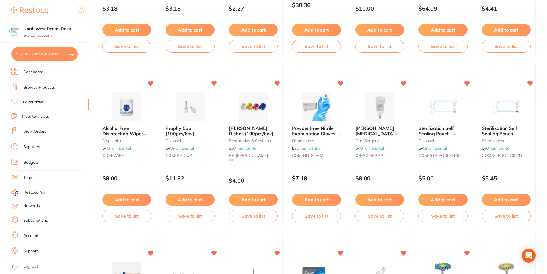
click at [51, 55] on button "$3,766.47 in your order" at bounding box center [44, 54] width 66 height 14
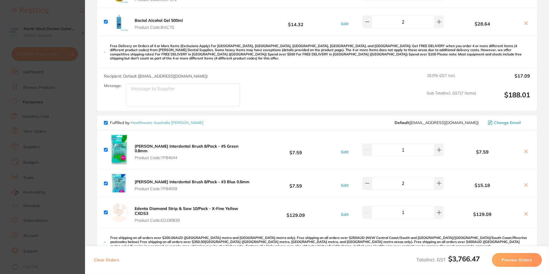
scroll to position [144, 0]
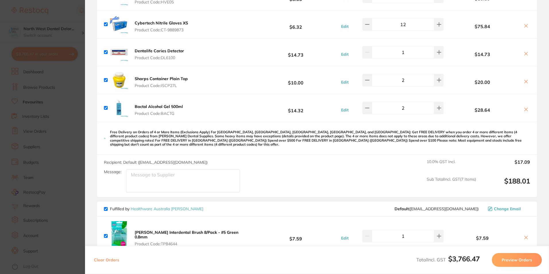
drag, startPoint x: 368, startPoint y: 109, endPoint x: 360, endPoint y: 114, distance: 8.8
click at [368, 109] on icon at bounding box center [367, 108] width 5 height 5
type input "1"
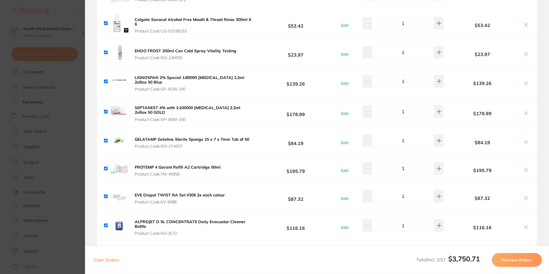
scroll to position [1187, 0]
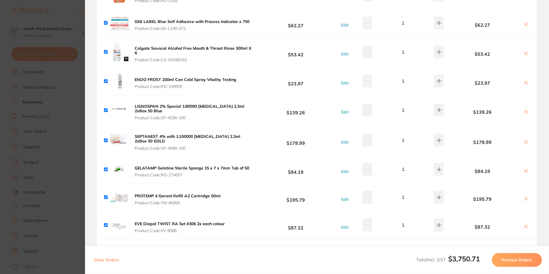
click at [524, 196] on icon at bounding box center [526, 198] width 5 height 5
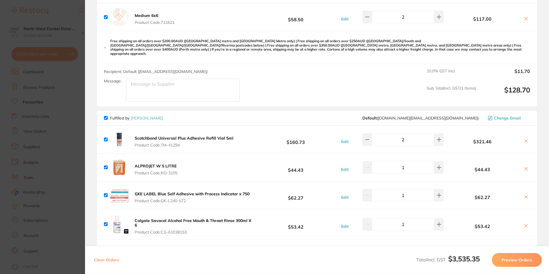
checkbox input "true"
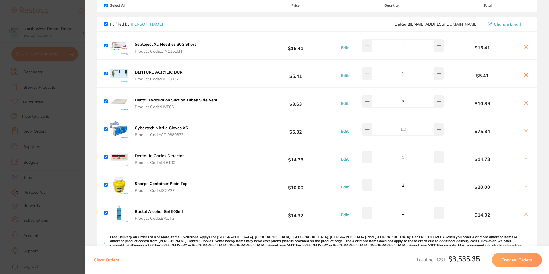
scroll to position [0, 0]
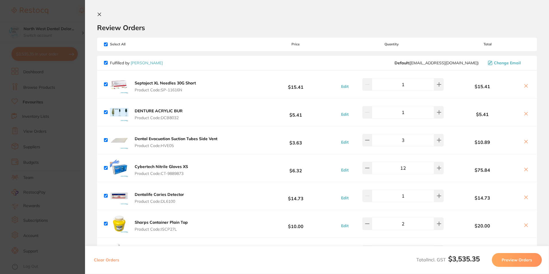
click at [63, 124] on section "Update RRP Set your pre negotiated price for this item. Item Agreed RRP (excl. …" at bounding box center [274, 137] width 549 height 274
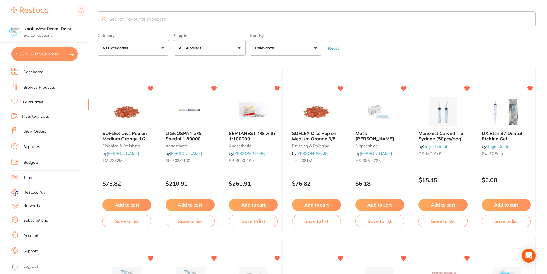
click at [166, 21] on input "search" at bounding box center [317, 18] width 438 height 15
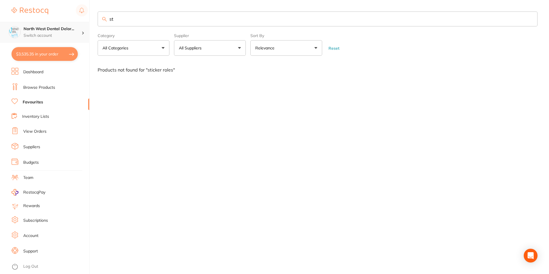
type input "st"
click at [71, 23] on div "North West Dental Delor... Switch account" at bounding box center [44, 32] width 89 height 21
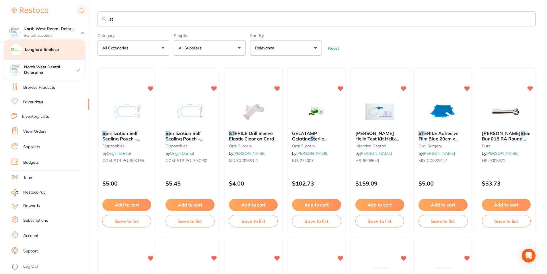
click at [44, 52] on h4 "Longford Smileco" at bounding box center [55, 50] width 60 height 6
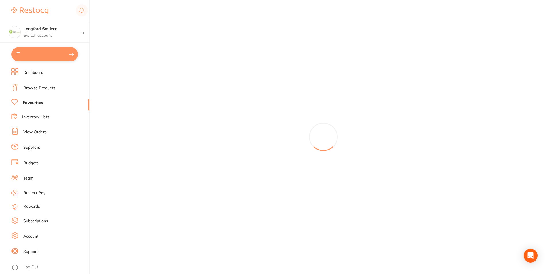
click at [44, 52] on button at bounding box center [44, 54] width 66 height 14
checkbox input "true"
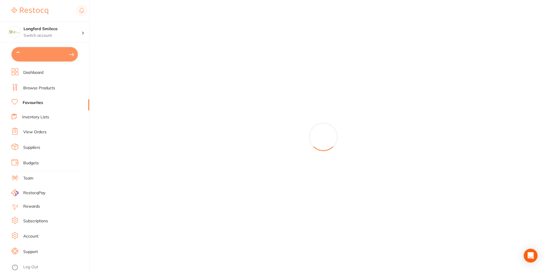
checkbox input "true"
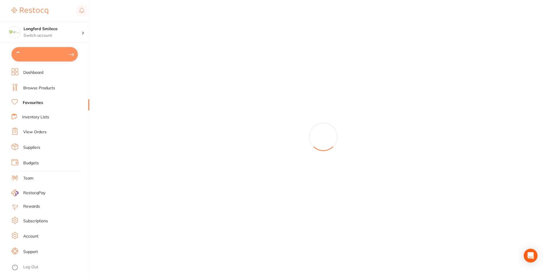
checkbox input "true"
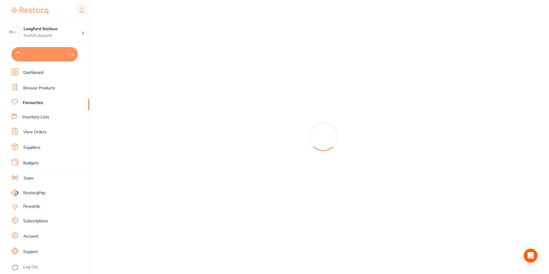
checkbox input "true"
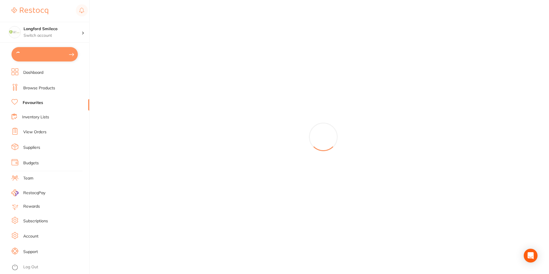
checkbox input "true"
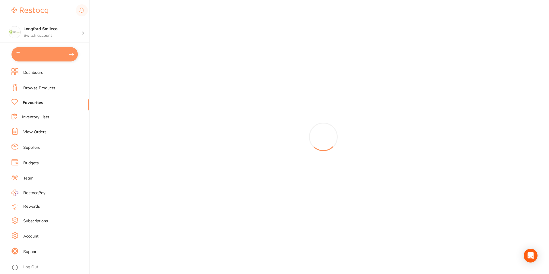
checkbox input "true"
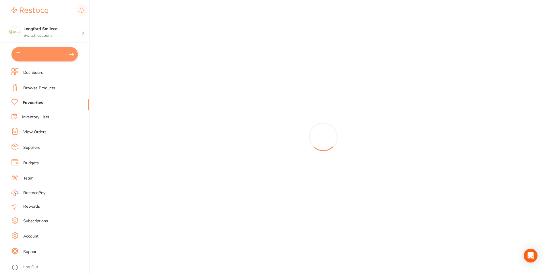
checkbox input "true"
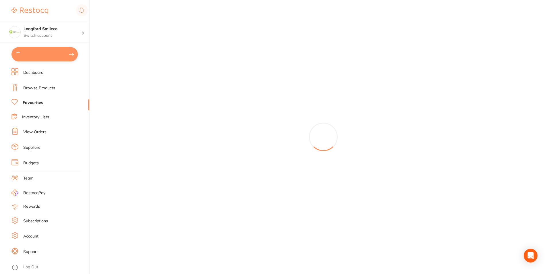
checkbox input "true"
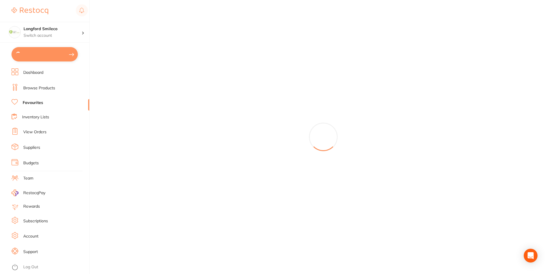
checkbox input "true"
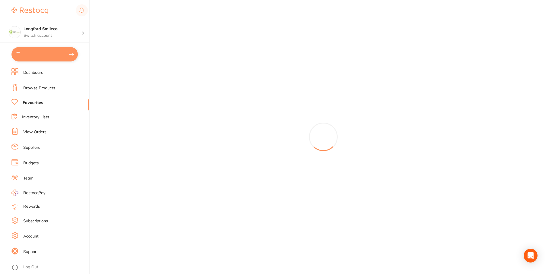
checkbox input "true"
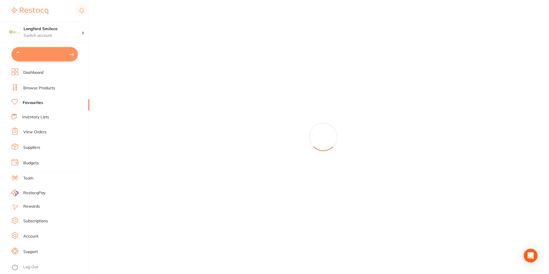
checkbox input "true"
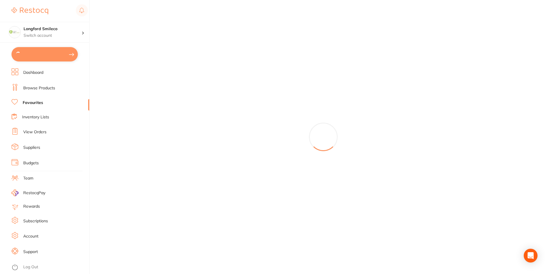
checkbox input "true"
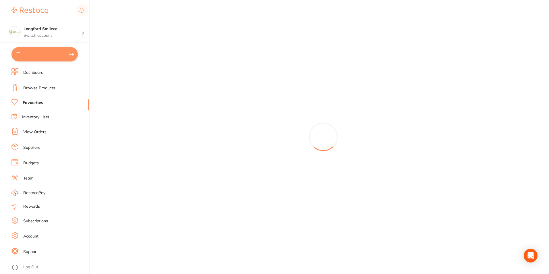
checkbox input "true"
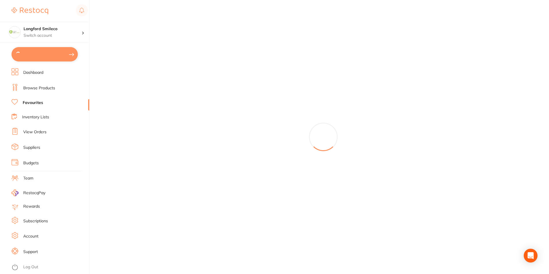
checkbox input "true"
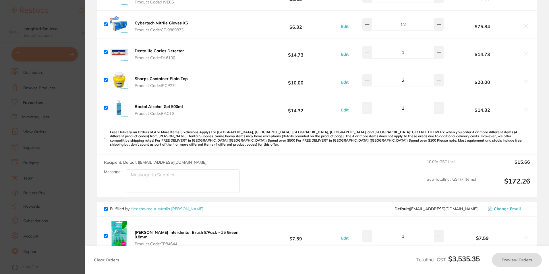
scroll to position [115, 0]
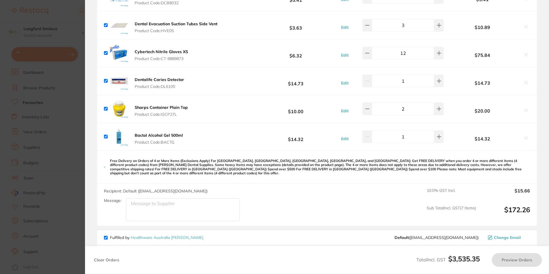
click at [51, 105] on section "Update RRP Set your pre negotiated price for this item. Item Agreed RRP (excl. …" at bounding box center [274, 137] width 549 height 274
checkbox input "false"
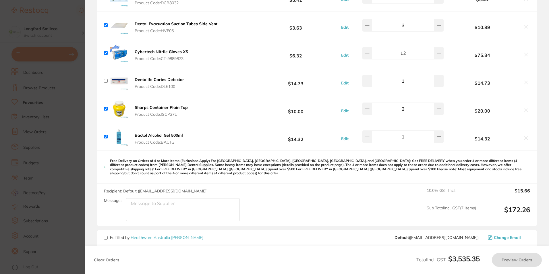
checkbox input "false"
type input "4"
checkbox input "false"
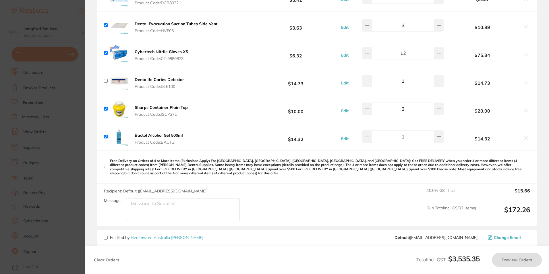
type input "1"
checkbox input "false"
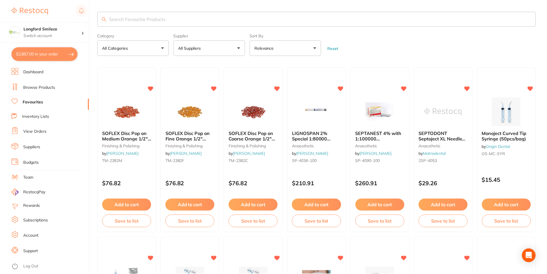
scroll to position [4, 0]
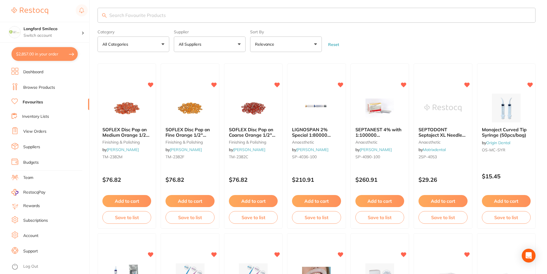
click at [66, 62] on section "Longford Smileco Switch account Longford Smileco North West Dental Deloraine $2…" at bounding box center [45, 137] width 90 height 274
click at [65, 56] on button "$2,857.00 in your order" at bounding box center [44, 54] width 66 height 14
checkbox input "true"
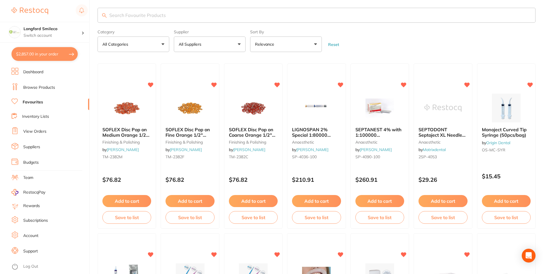
checkbox input "true"
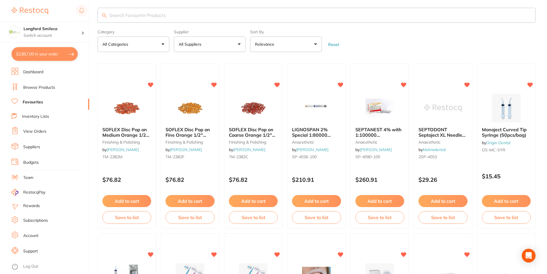
checkbox input "true"
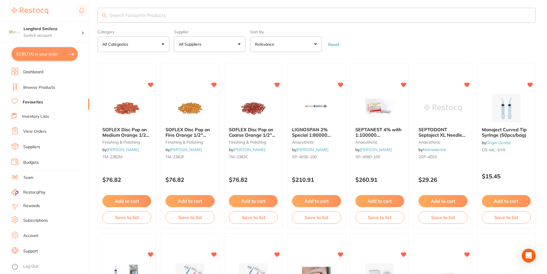
checkbox input "true"
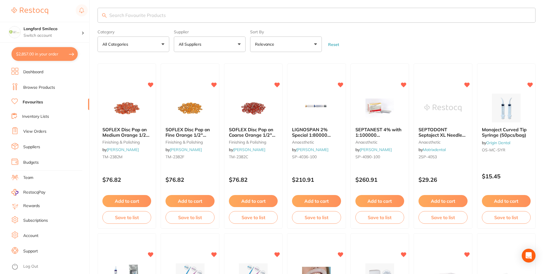
checkbox input "true"
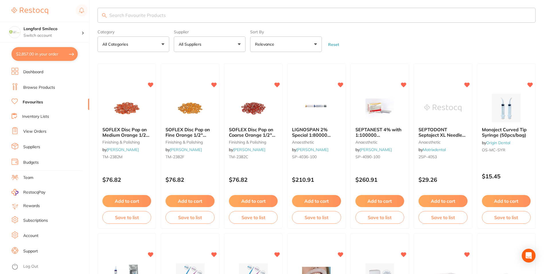
checkbox input "true"
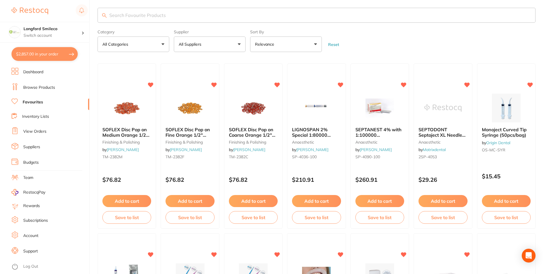
checkbox input "true"
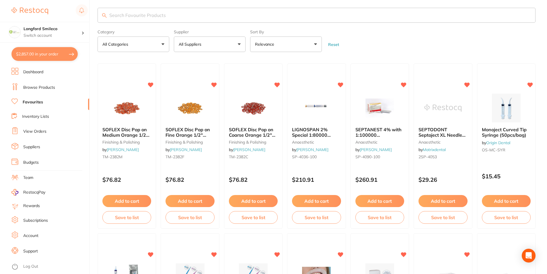
checkbox input "true"
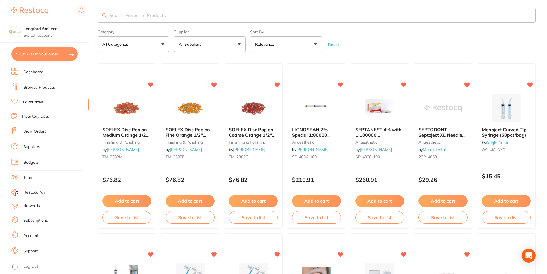
checkbox input "true"
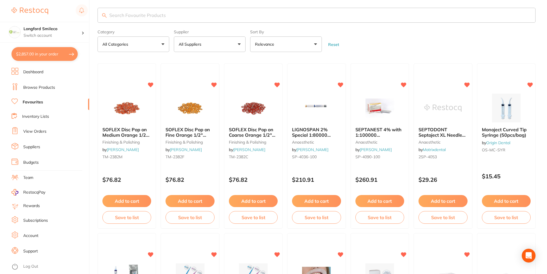
checkbox input "true"
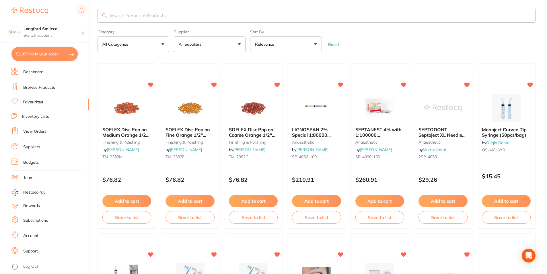
checkbox input "true"
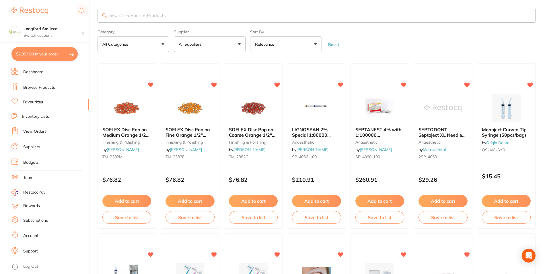
checkbox input "true"
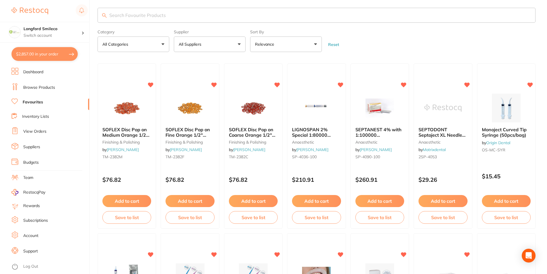
checkbox input "true"
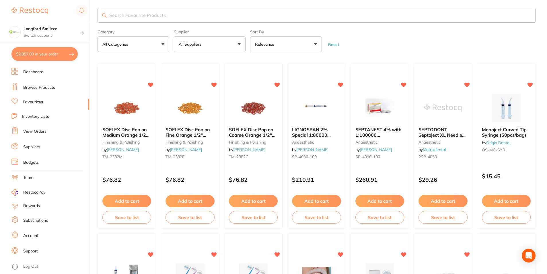
checkbox input "true"
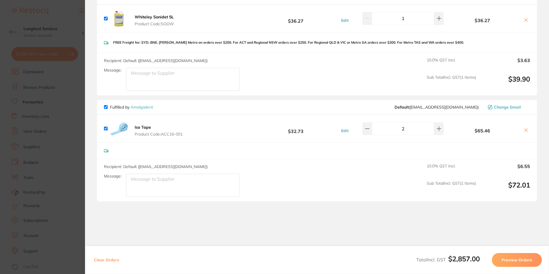
scroll to position [2204, 0]
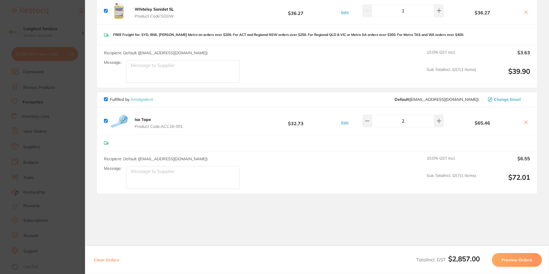
click at [59, 106] on section "Update RRP Set your pre negotiated price for this item. Item Agreed RRP (excl. …" at bounding box center [274, 137] width 549 height 274
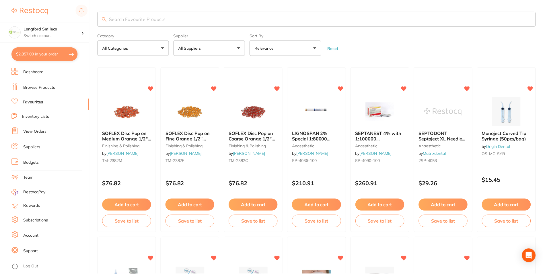
scroll to position [4, 0]
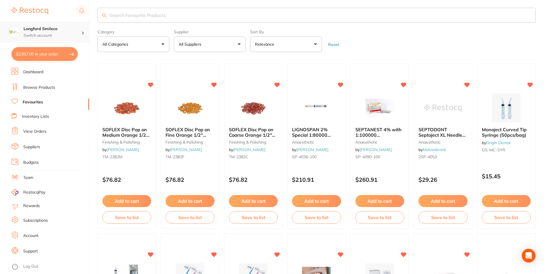
click at [56, 29] on h4 "Longford Smileco" at bounding box center [53, 29] width 58 height 6
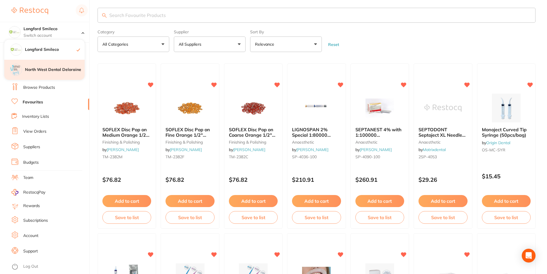
click at [56, 67] on div "North West Dental Deloraine" at bounding box center [44, 70] width 80 height 20
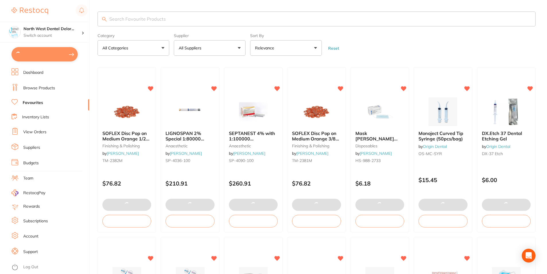
type input "3"
type input "1"
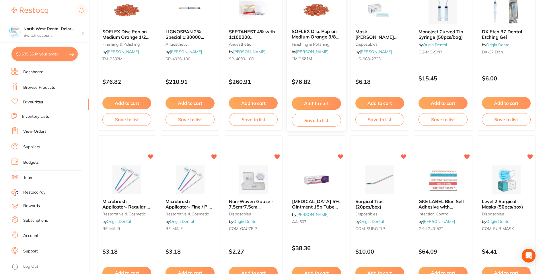
scroll to position [115, 0]
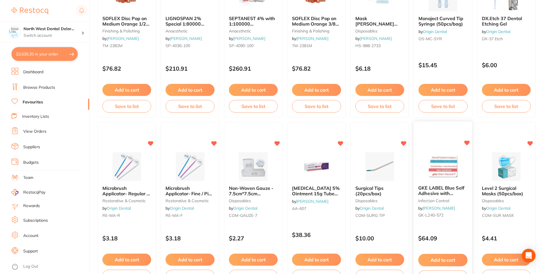
click at [435, 184] on div "GKE LABEL Blue Self Adhesive with Process Indicator x 750 infection control by …" at bounding box center [443, 203] width 59 height 44
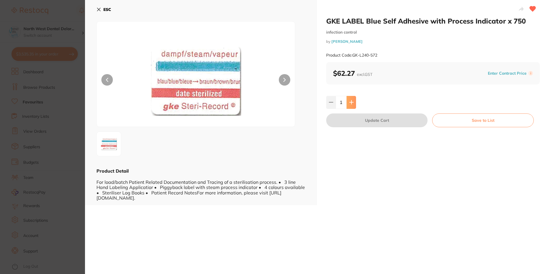
click at [353, 108] on button at bounding box center [350, 102] width 9 height 13
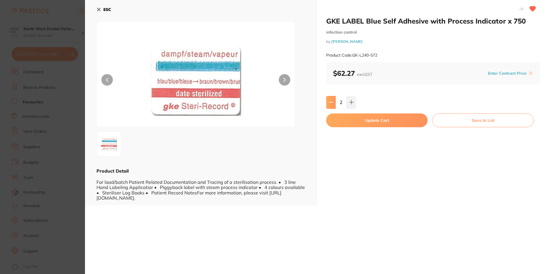
click at [327, 104] on button at bounding box center [330, 102] width 9 height 13
type input "1"
click at [360, 123] on button "Update Cart" at bounding box center [376, 120] width 101 height 14
